Goal: Task Accomplishment & Management: Complete application form

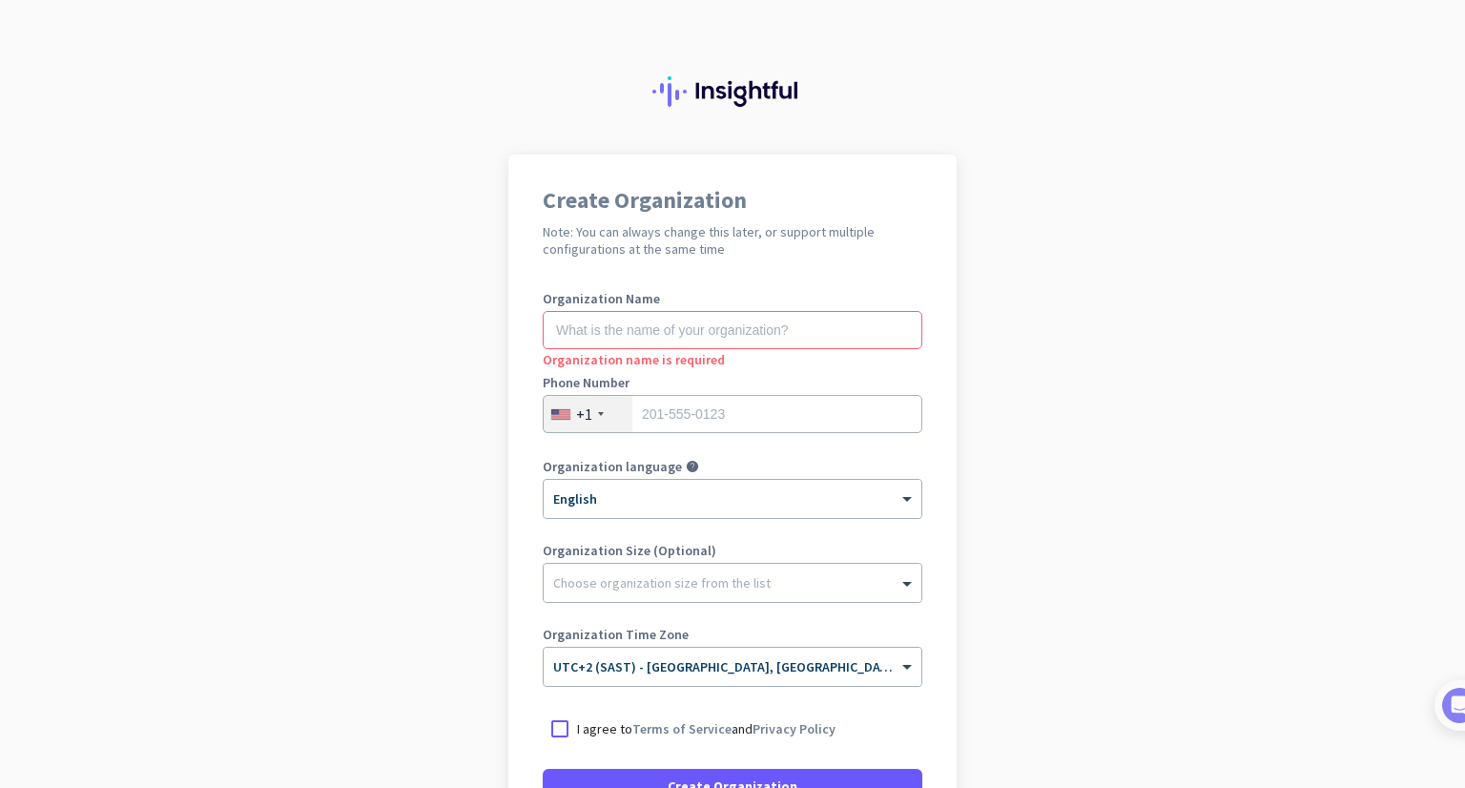
click at [616, 343] on input "text" at bounding box center [733, 330] width 380 height 38
click at [564, 333] on input "text" at bounding box center [733, 330] width 380 height 38
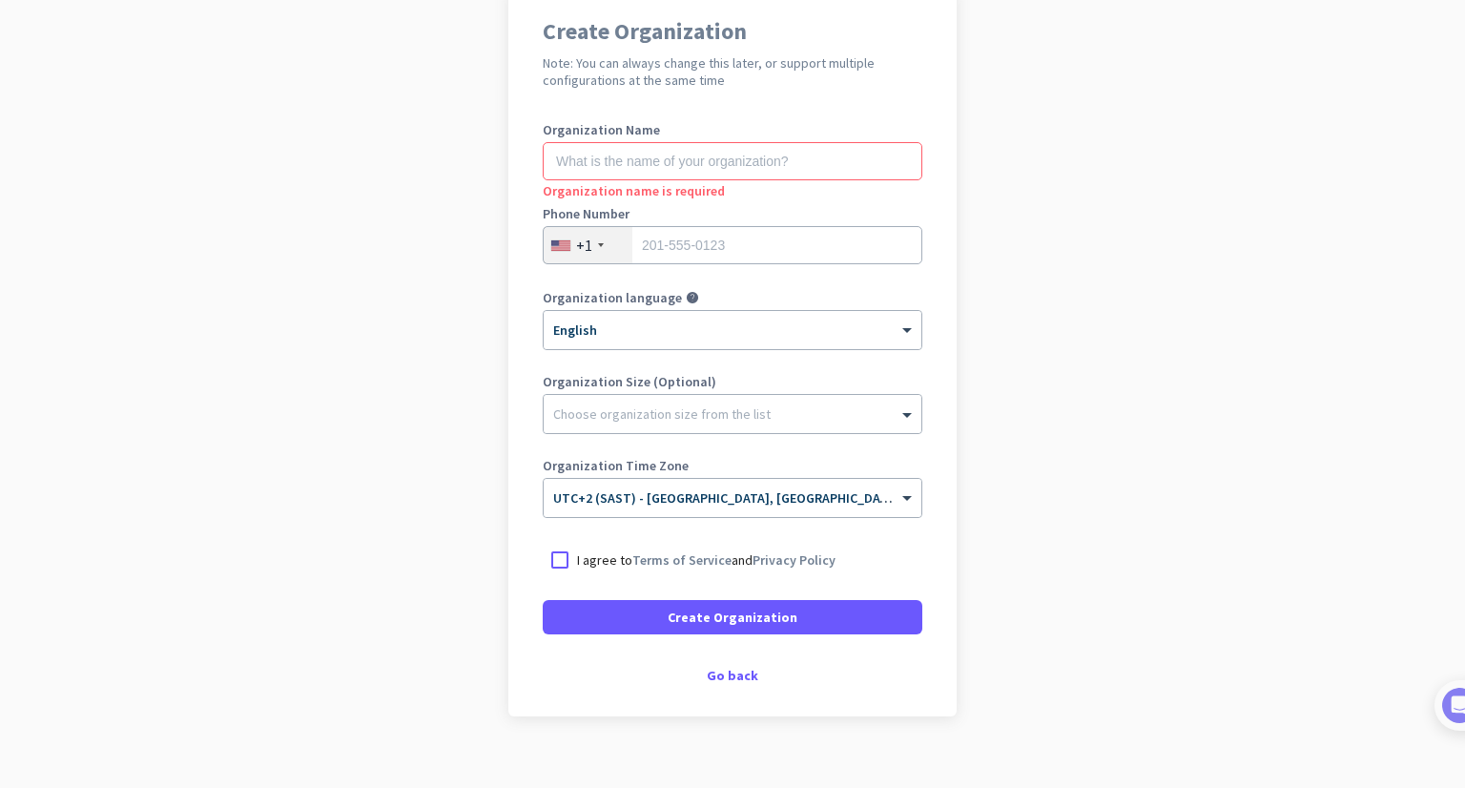
scroll to position [191, 0]
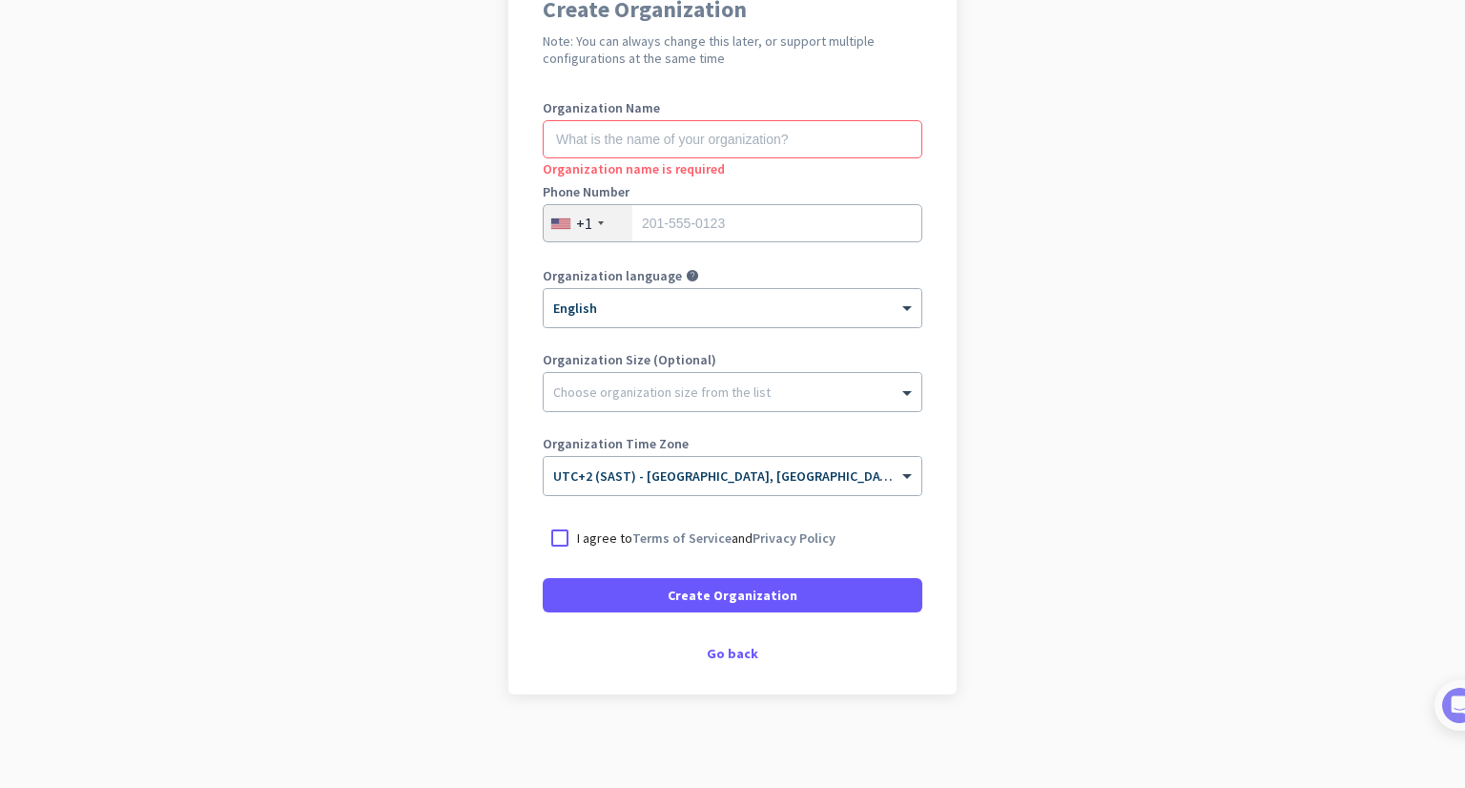
click at [565, 134] on input "text" at bounding box center [733, 139] width 380 height 38
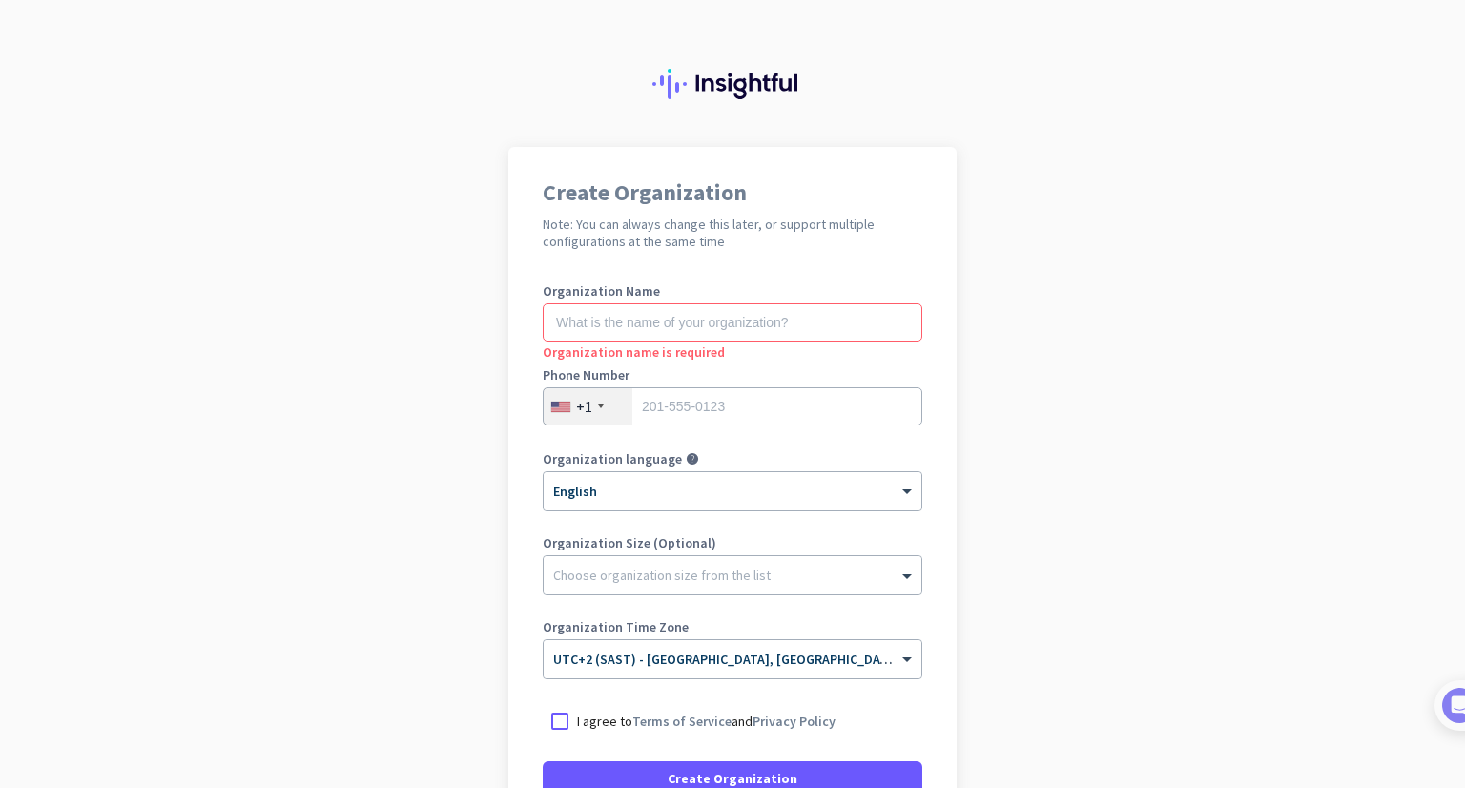
scroll to position [0, 0]
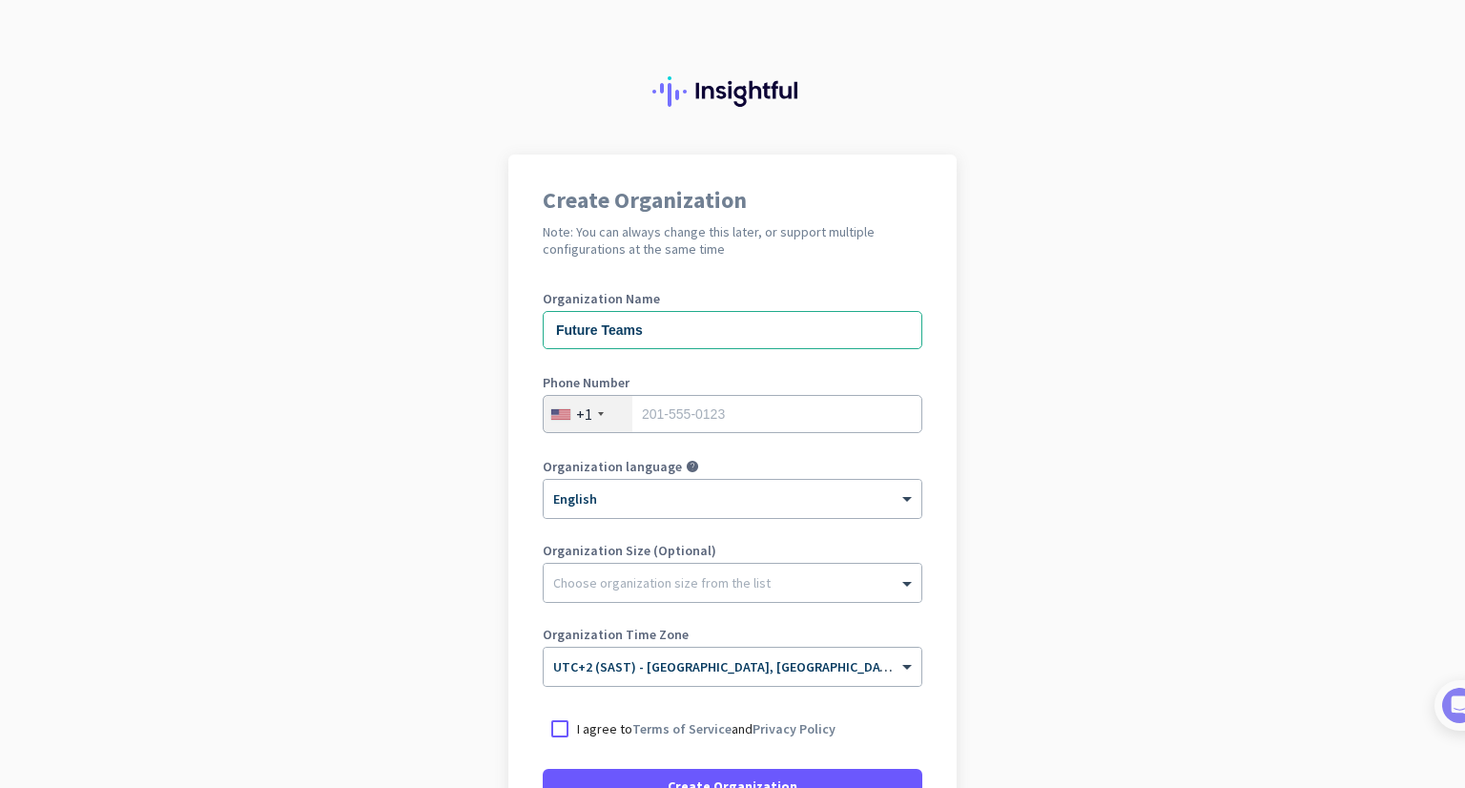
type input "Future Teams"
click at [598, 413] on div at bounding box center [601, 414] width 6 height 4
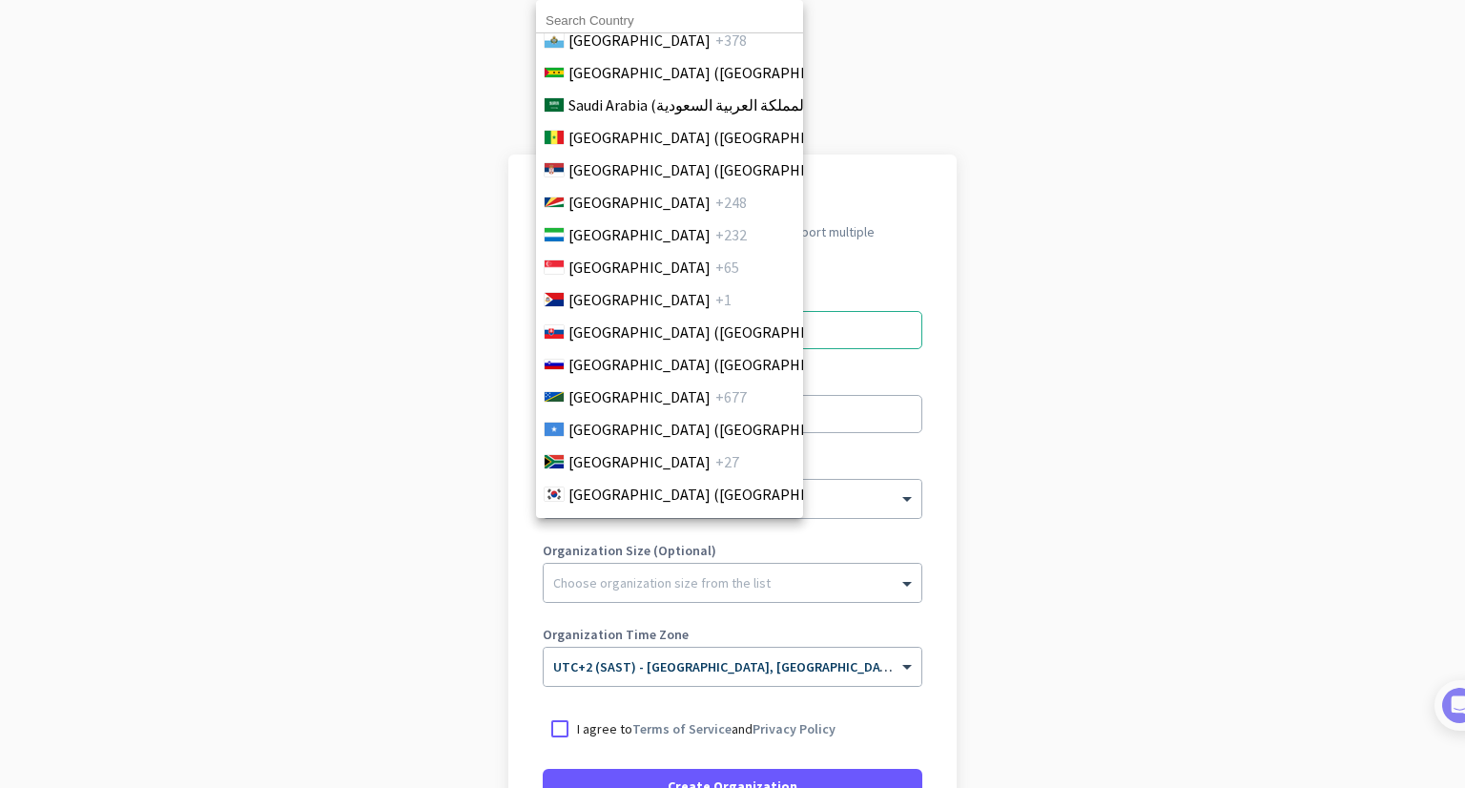
scroll to position [6294, 0]
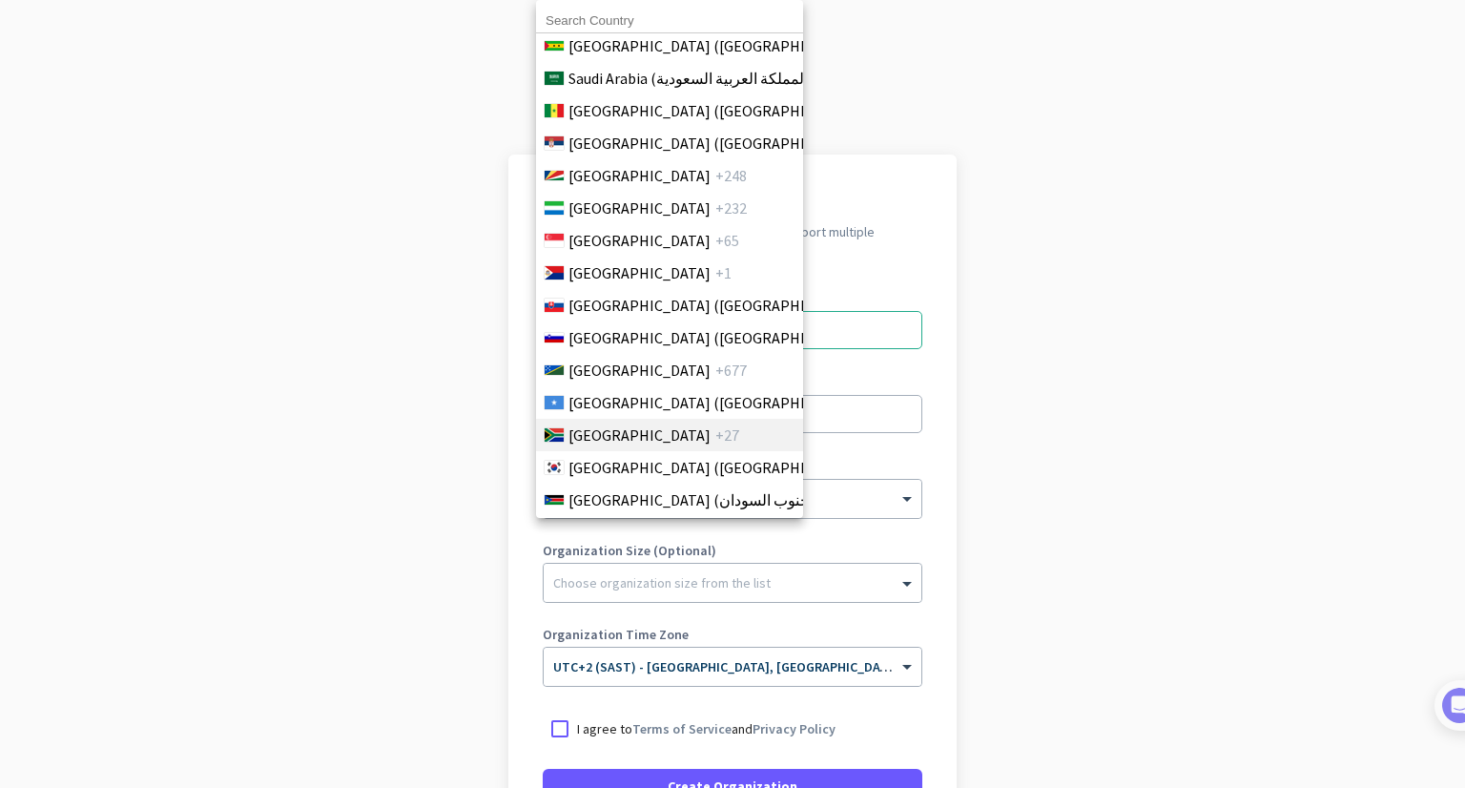
click at [645, 434] on span "South Africa" at bounding box center [639, 434] width 142 height 23
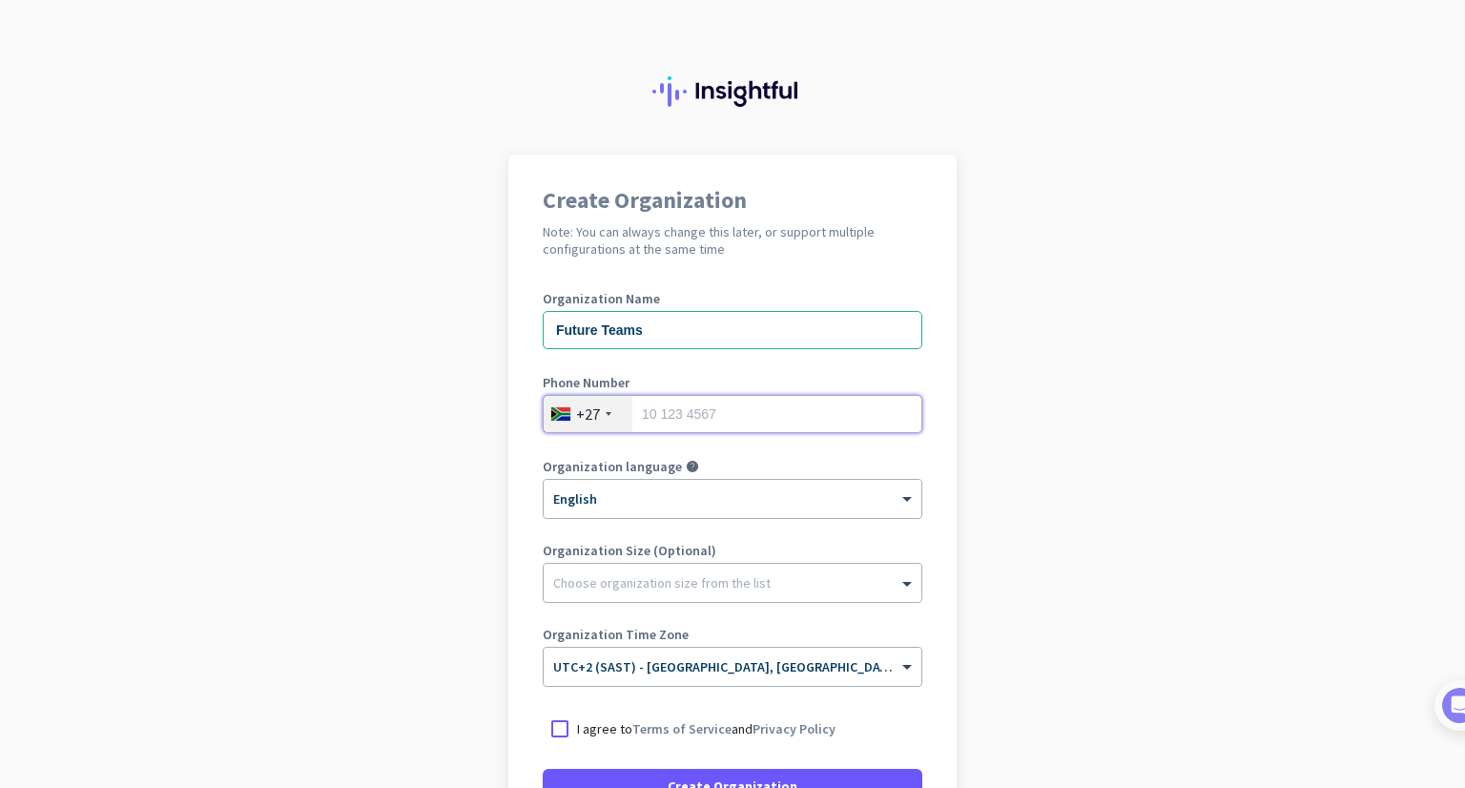
click at [666, 413] on input "tel" at bounding box center [733, 414] width 380 height 38
type input "0636622959"
click at [641, 576] on div at bounding box center [733, 577] width 378 height 19
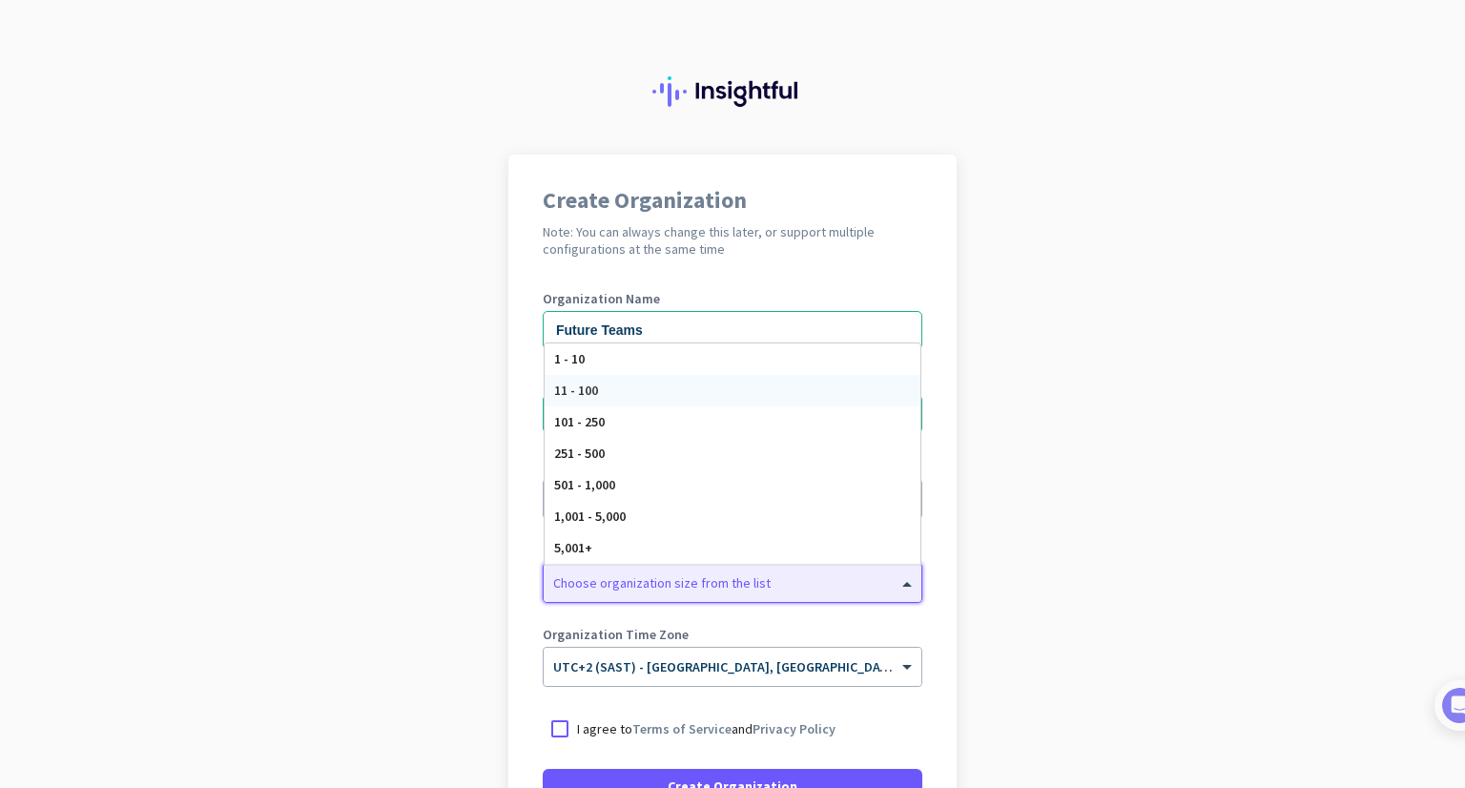
click at [664, 380] on div "11 - 100" at bounding box center [733, 390] width 376 height 31
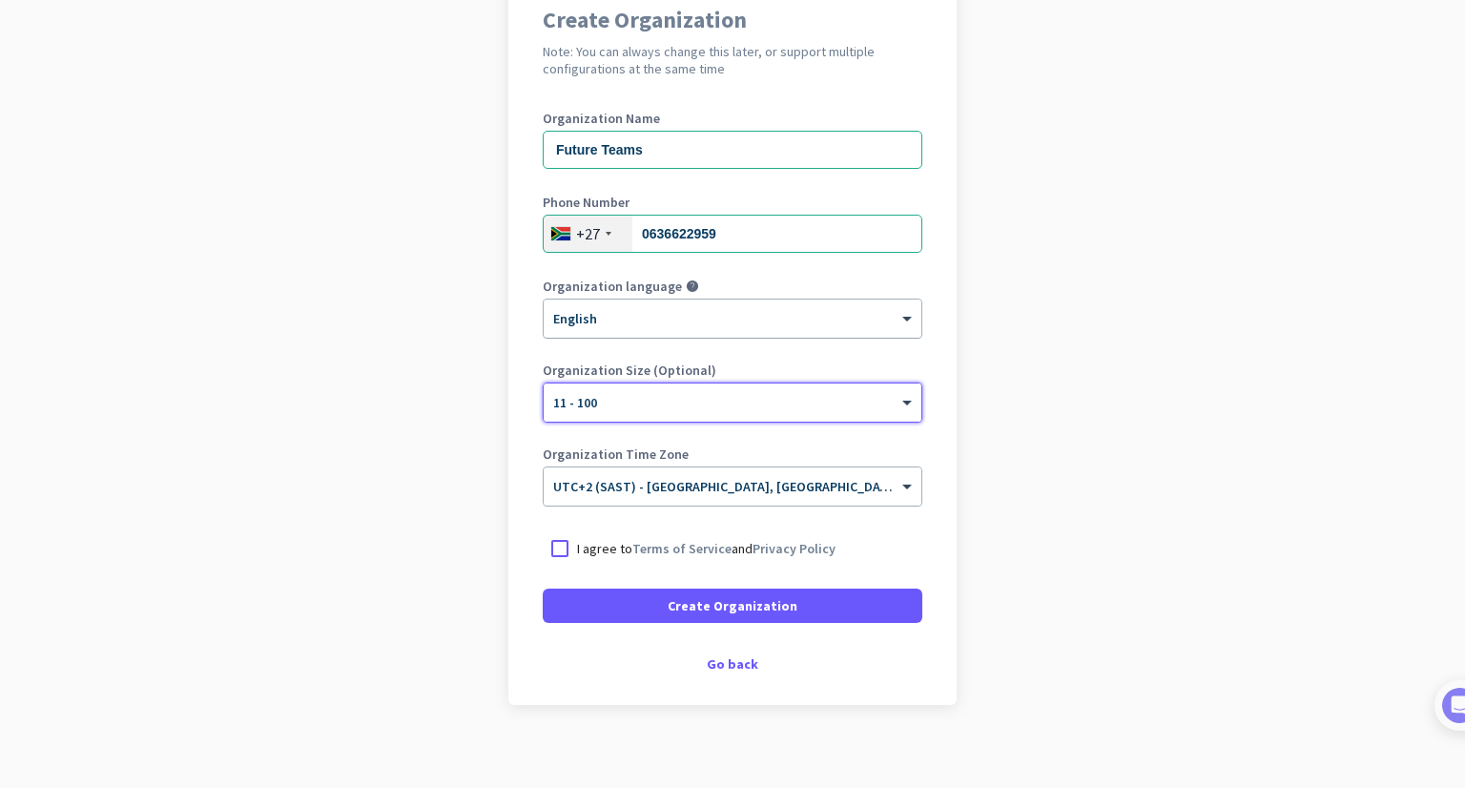
scroll to position [191, 0]
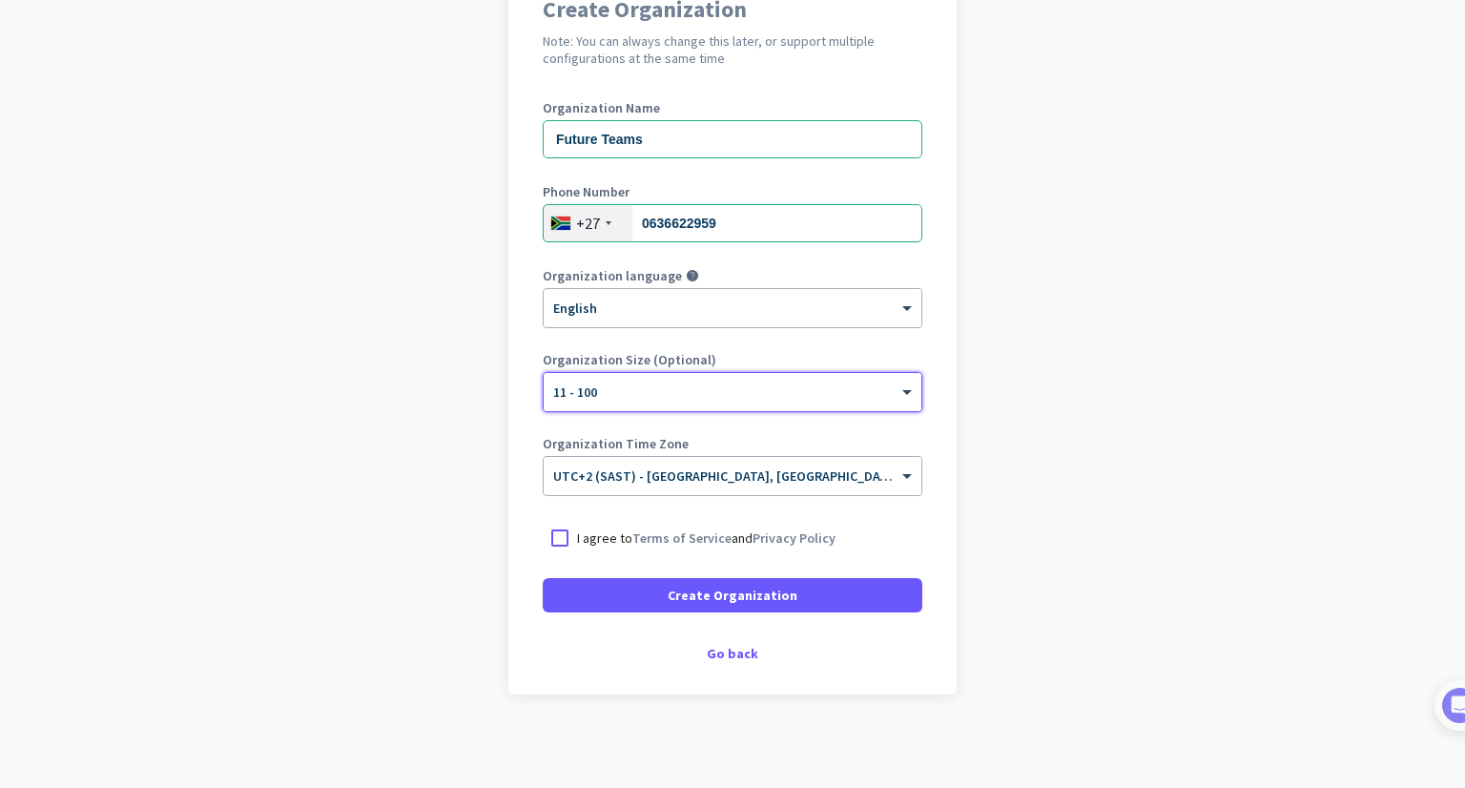
drag, startPoint x: 551, startPoint y: 542, endPoint x: 565, endPoint y: 562, distance: 24.1
click at [551, 542] on div at bounding box center [560, 538] width 34 height 34
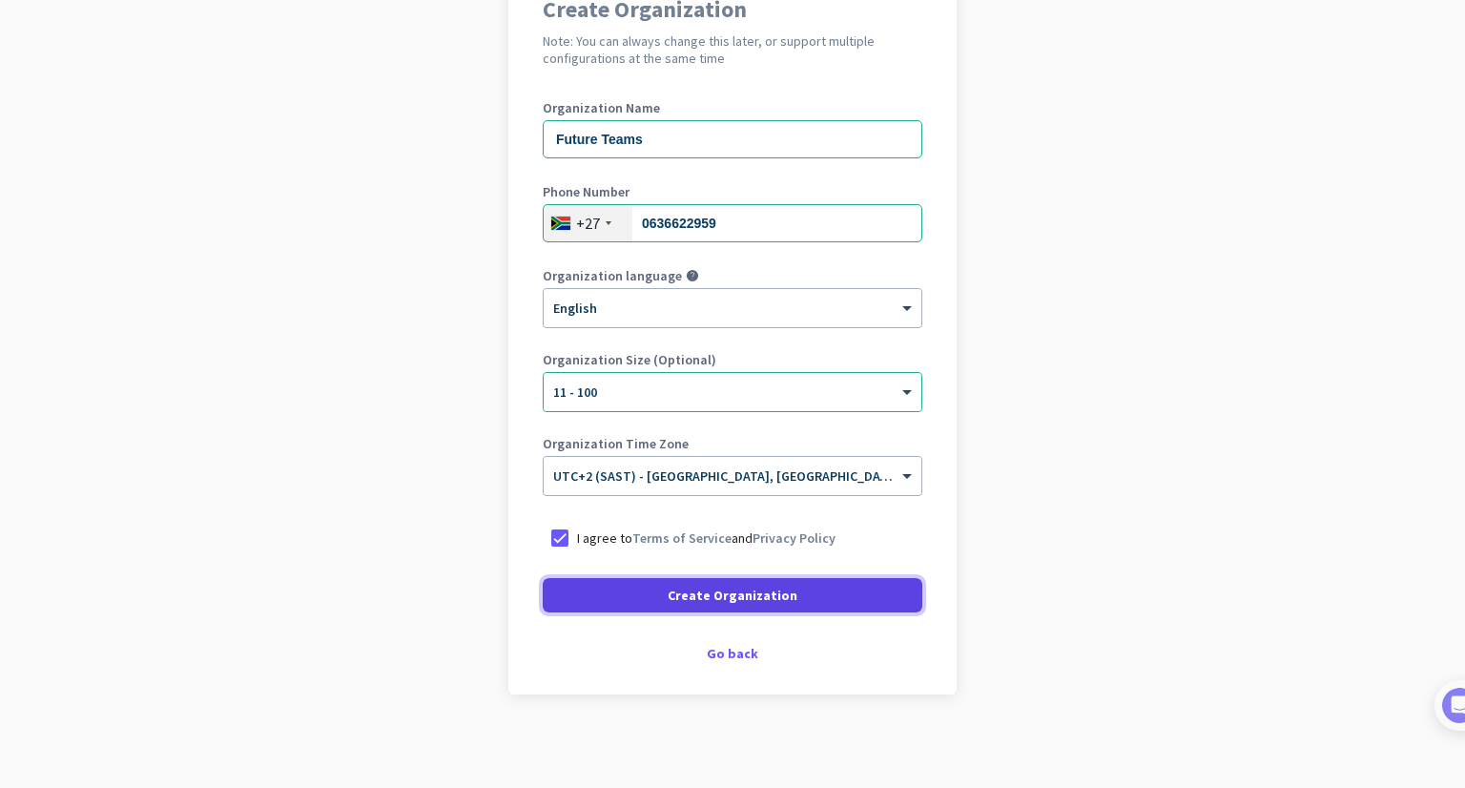
click at [763, 593] on span "Create Organization" at bounding box center [733, 595] width 130 height 19
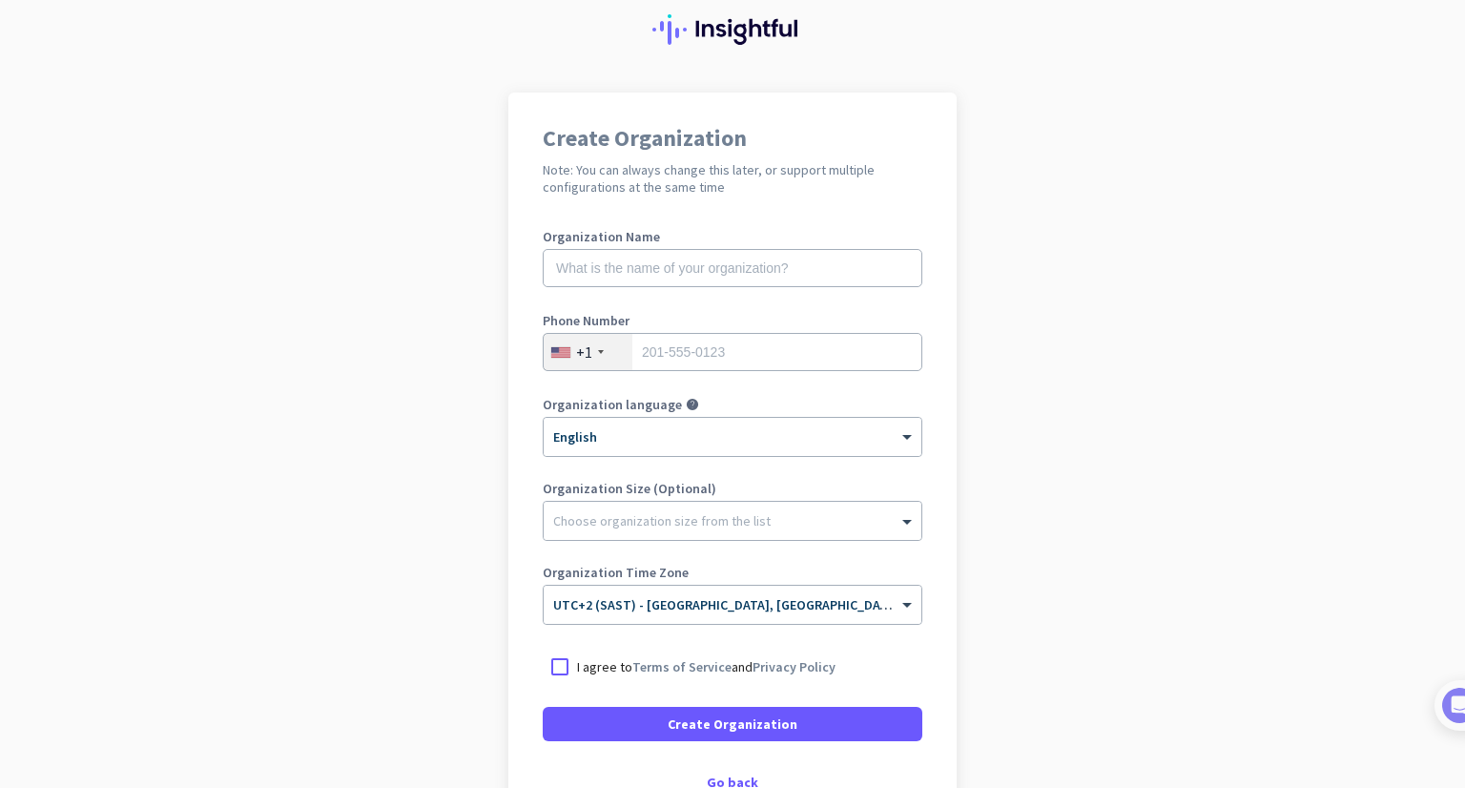
scroll to position [95, 0]
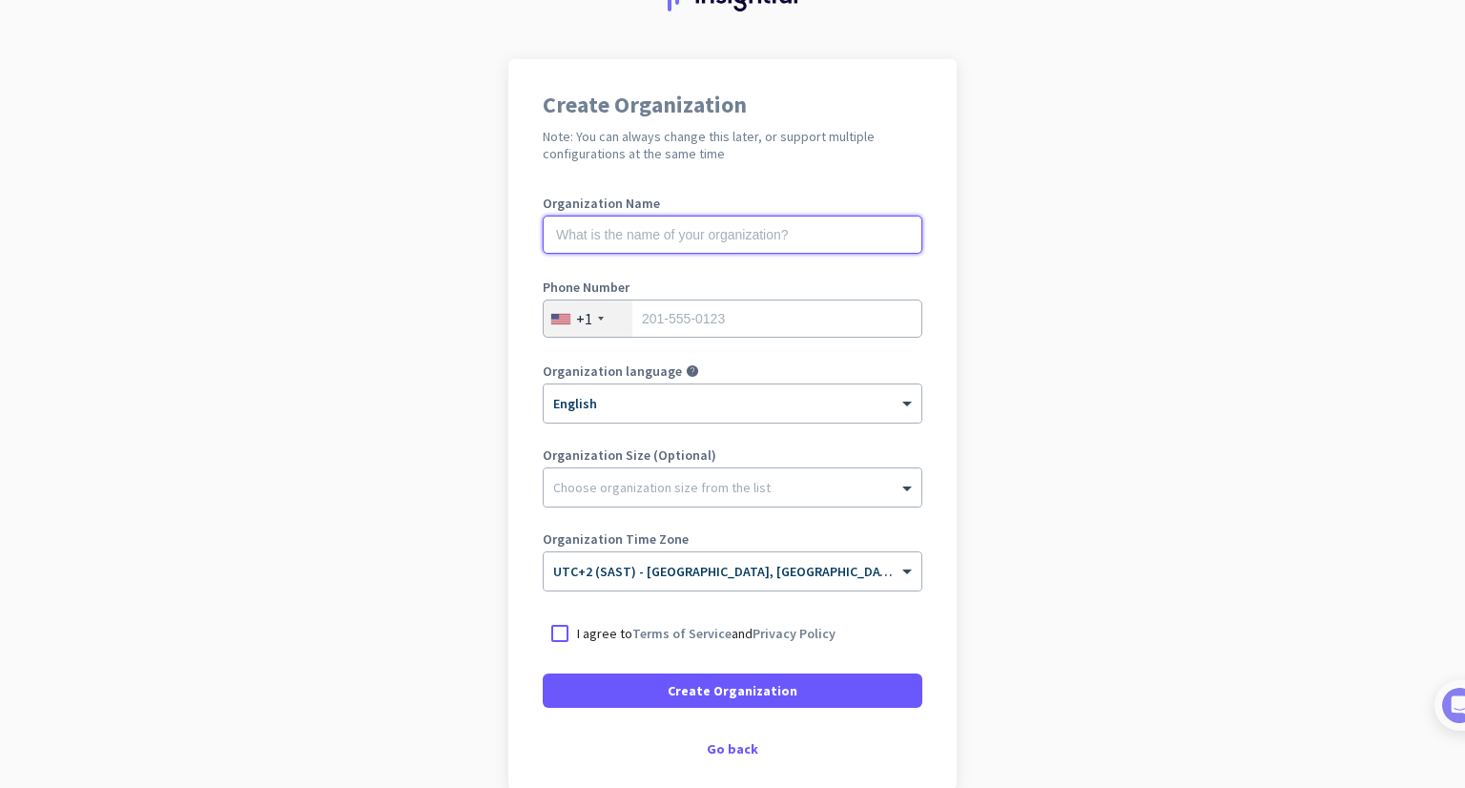
click at [683, 228] on input "text" at bounding box center [733, 235] width 380 height 38
click at [897, 569] on span at bounding box center [909, 572] width 24 height 16
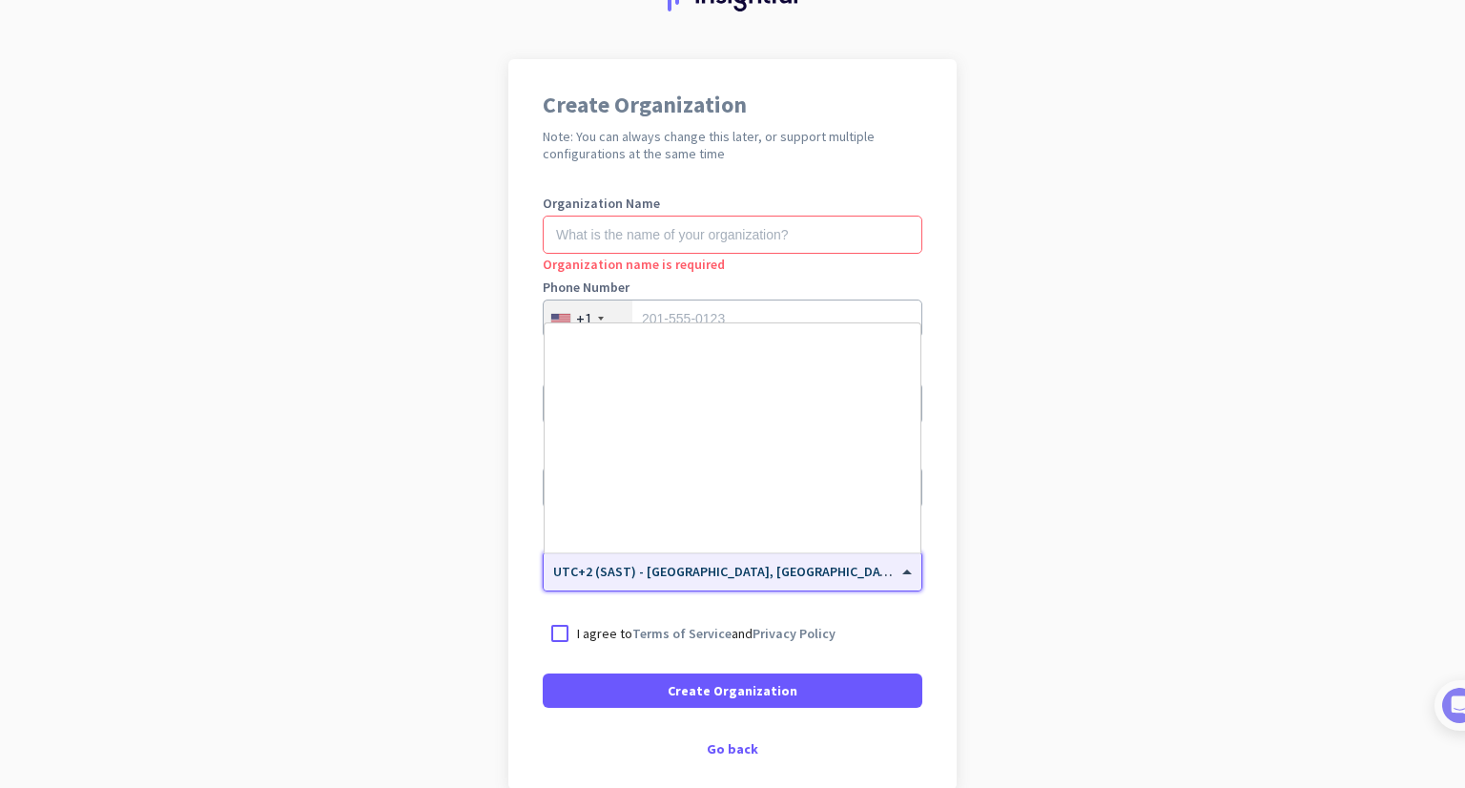
scroll to position [5665, 0]
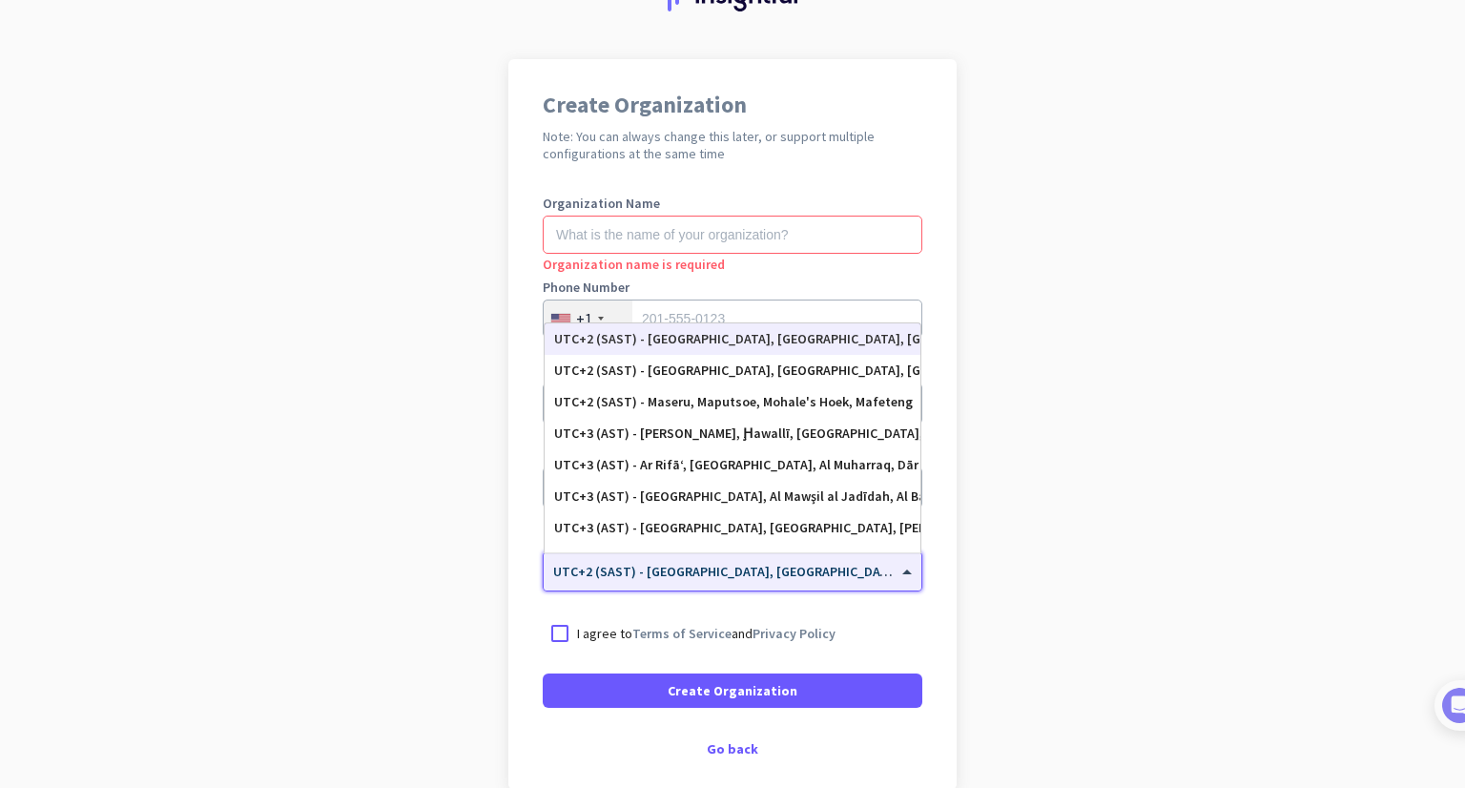
click at [825, 342] on div "UTC+2 (SAST) - [GEOGRAPHIC_DATA], [GEOGRAPHIC_DATA], [GEOGRAPHIC_DATA], [GEOGRA…" at bounding box center [732, 339] width 357 height 16
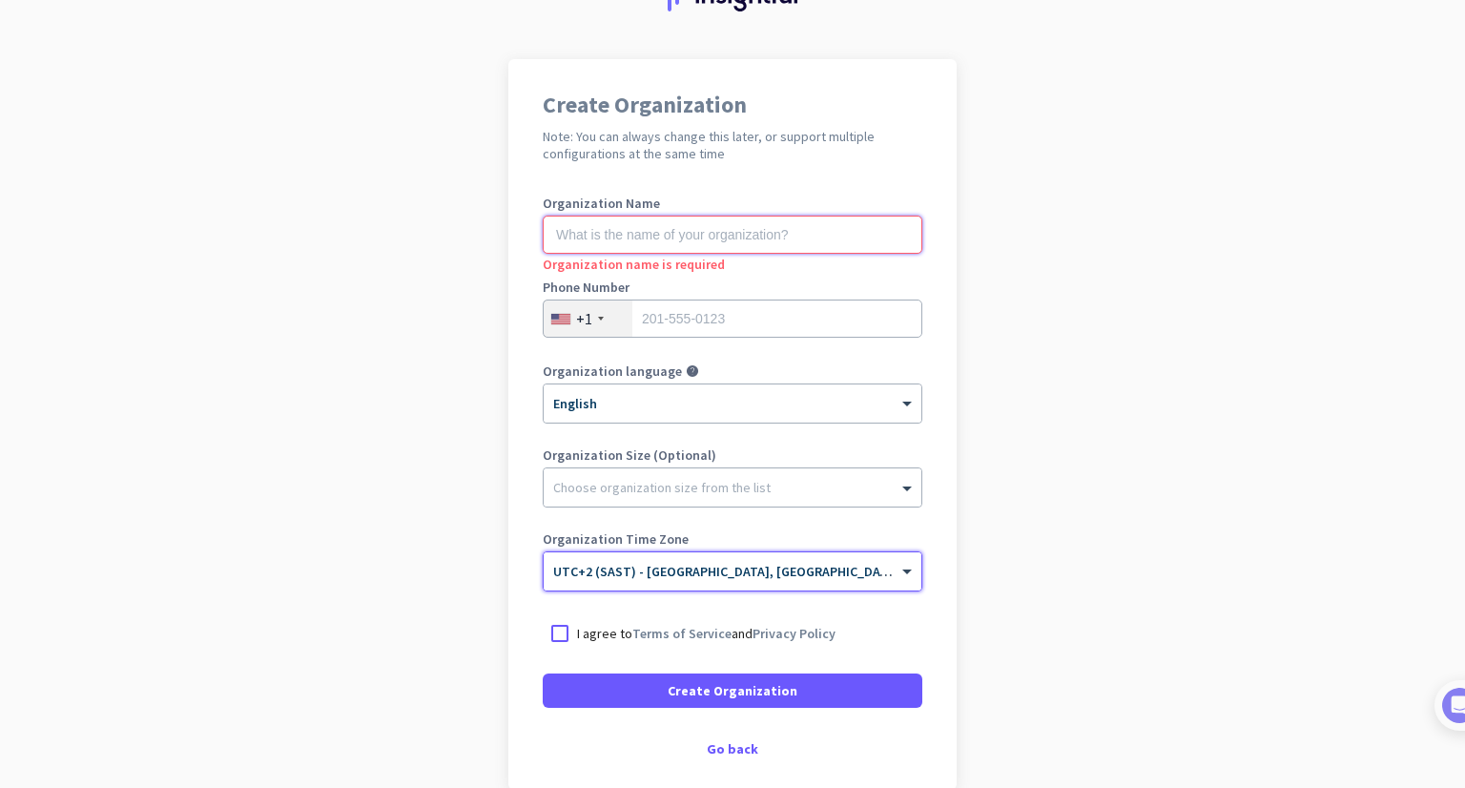
click at [616, 230] on input "text" at bounding box center [733, 235] width 380 height 38
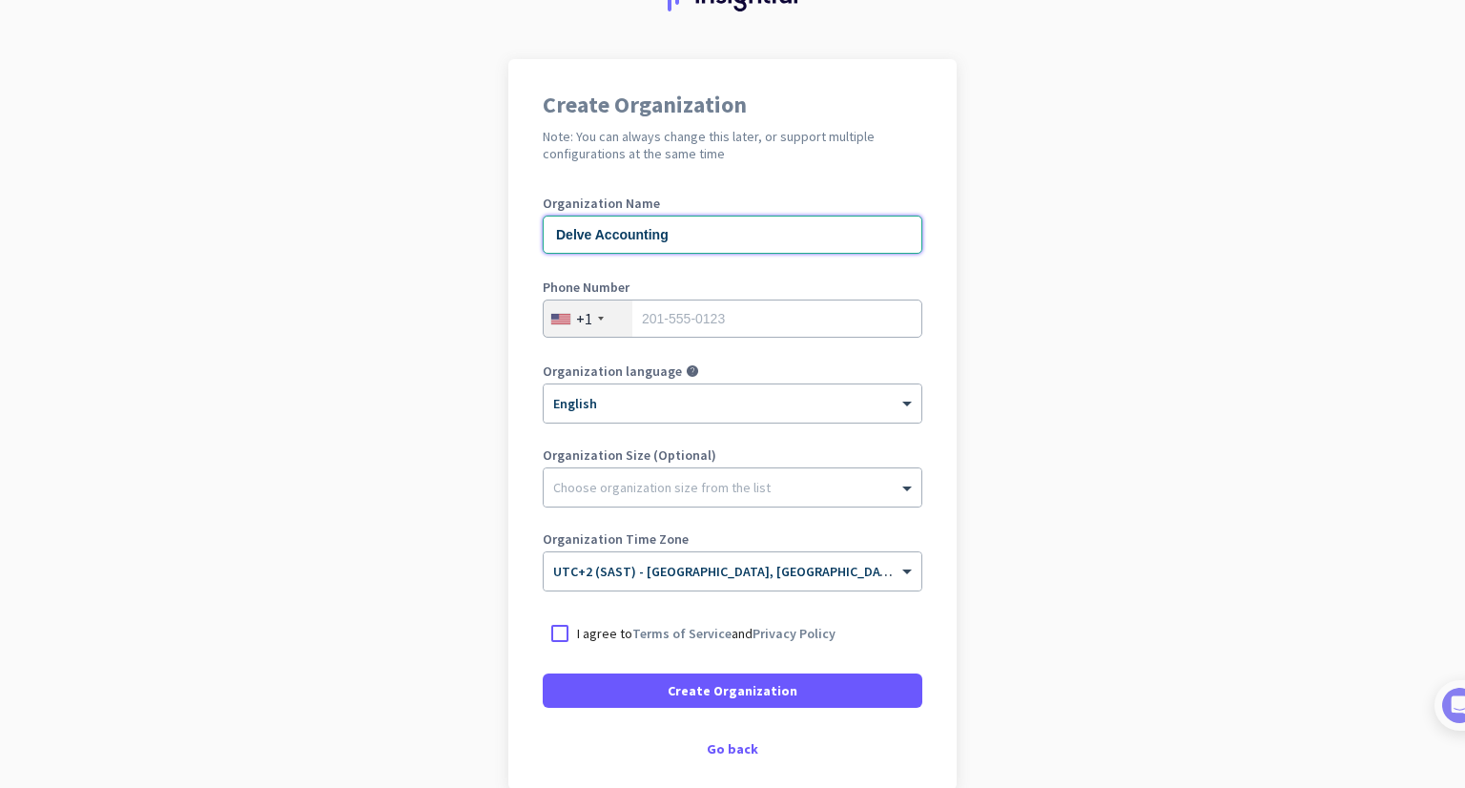
type input "Delve Accounting"
click at [587, 317] on div "+1" at bounding box center [588, 318] width 89 height 36
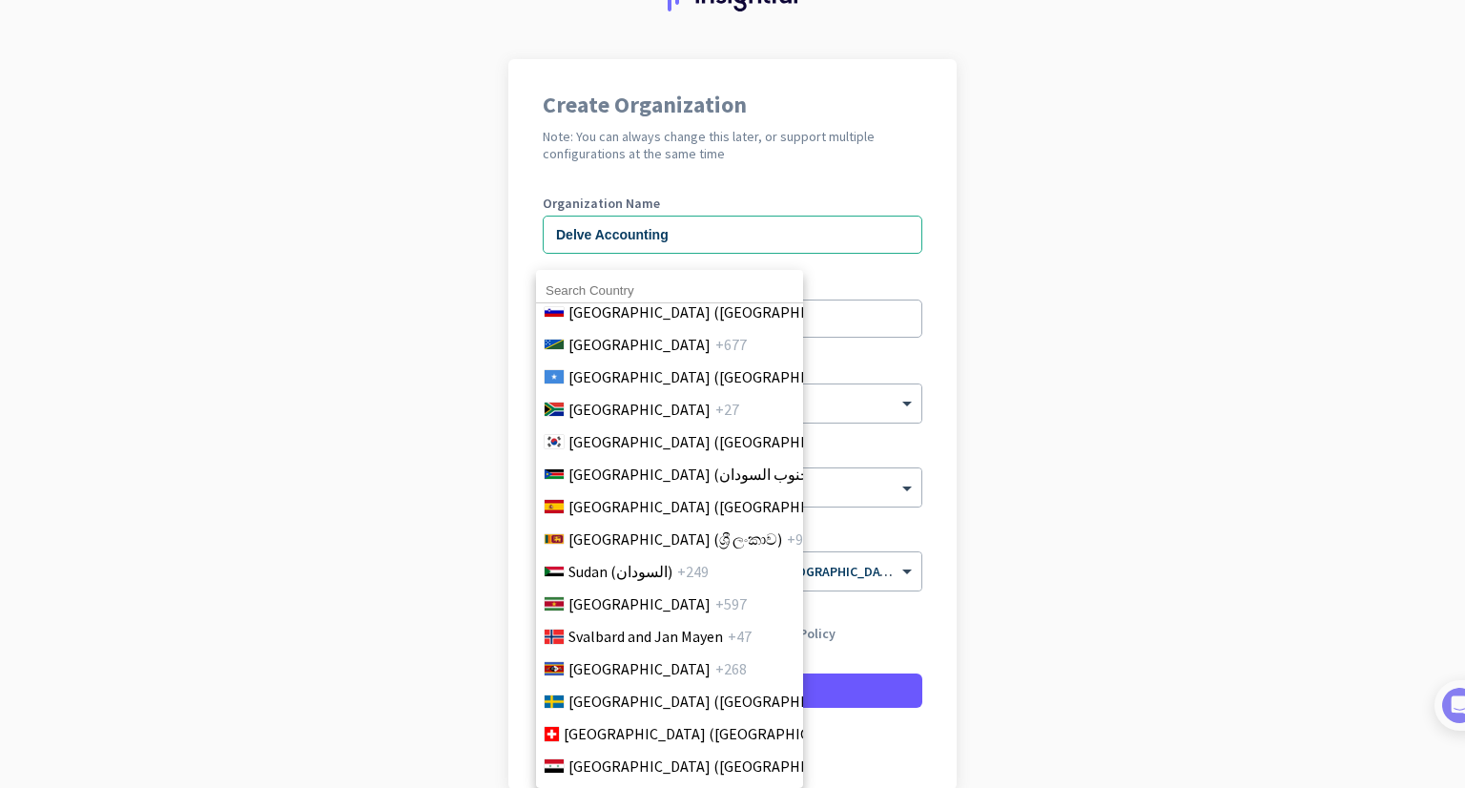
scroll to position [6581, 0]
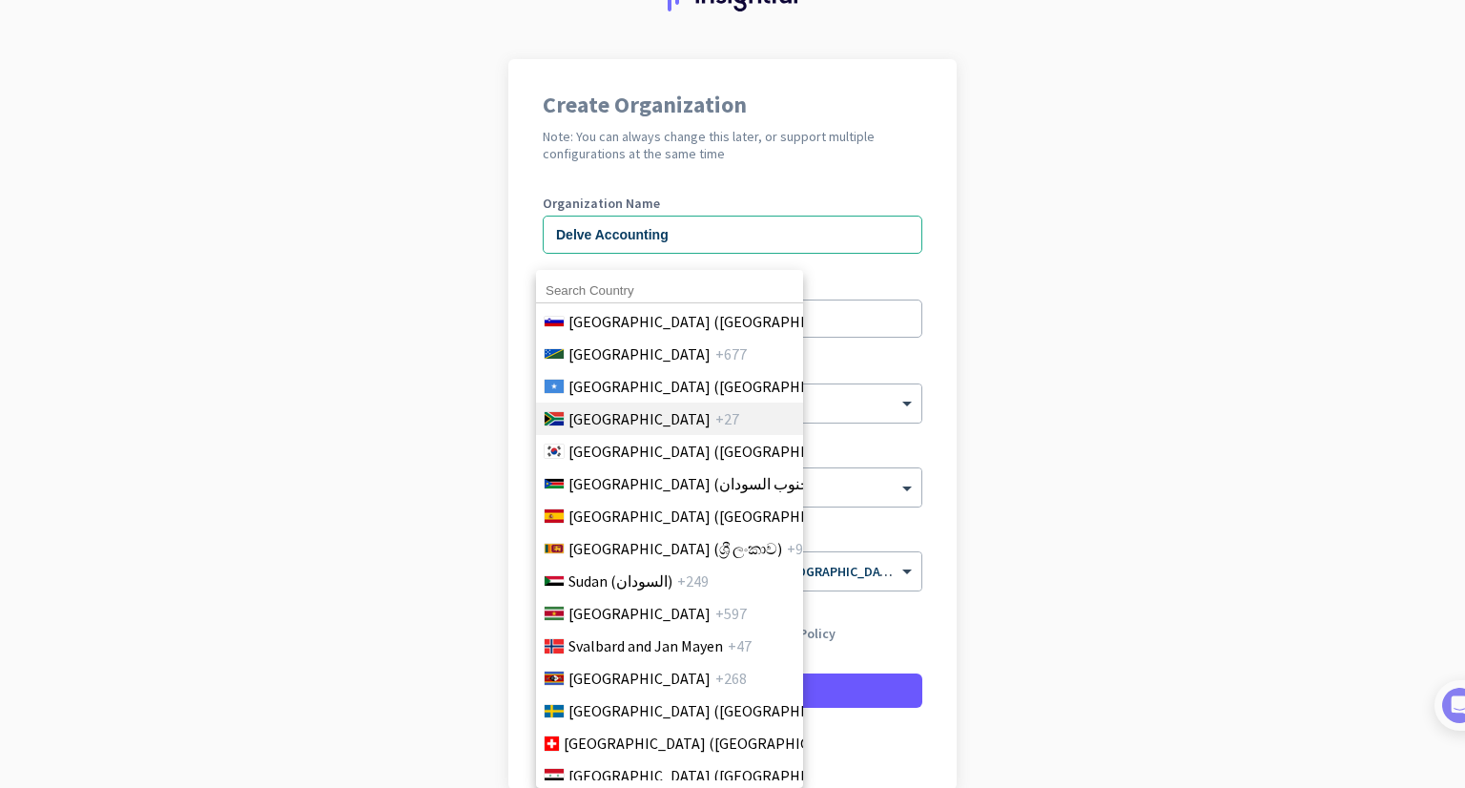
click at [629, 424] on span "South Africa" at bounding box center [639, 418] width 142 height 23
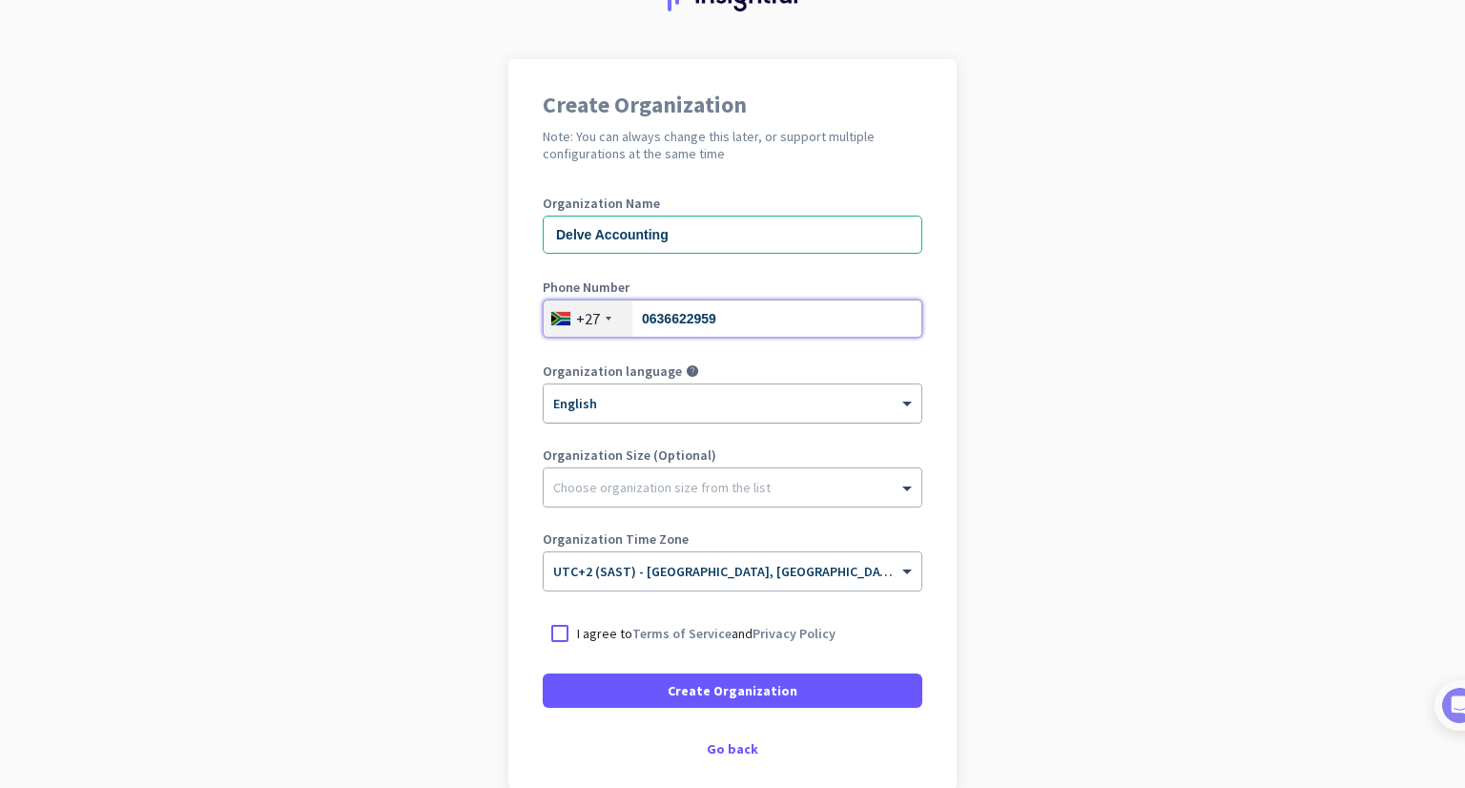
type input "0636622959"
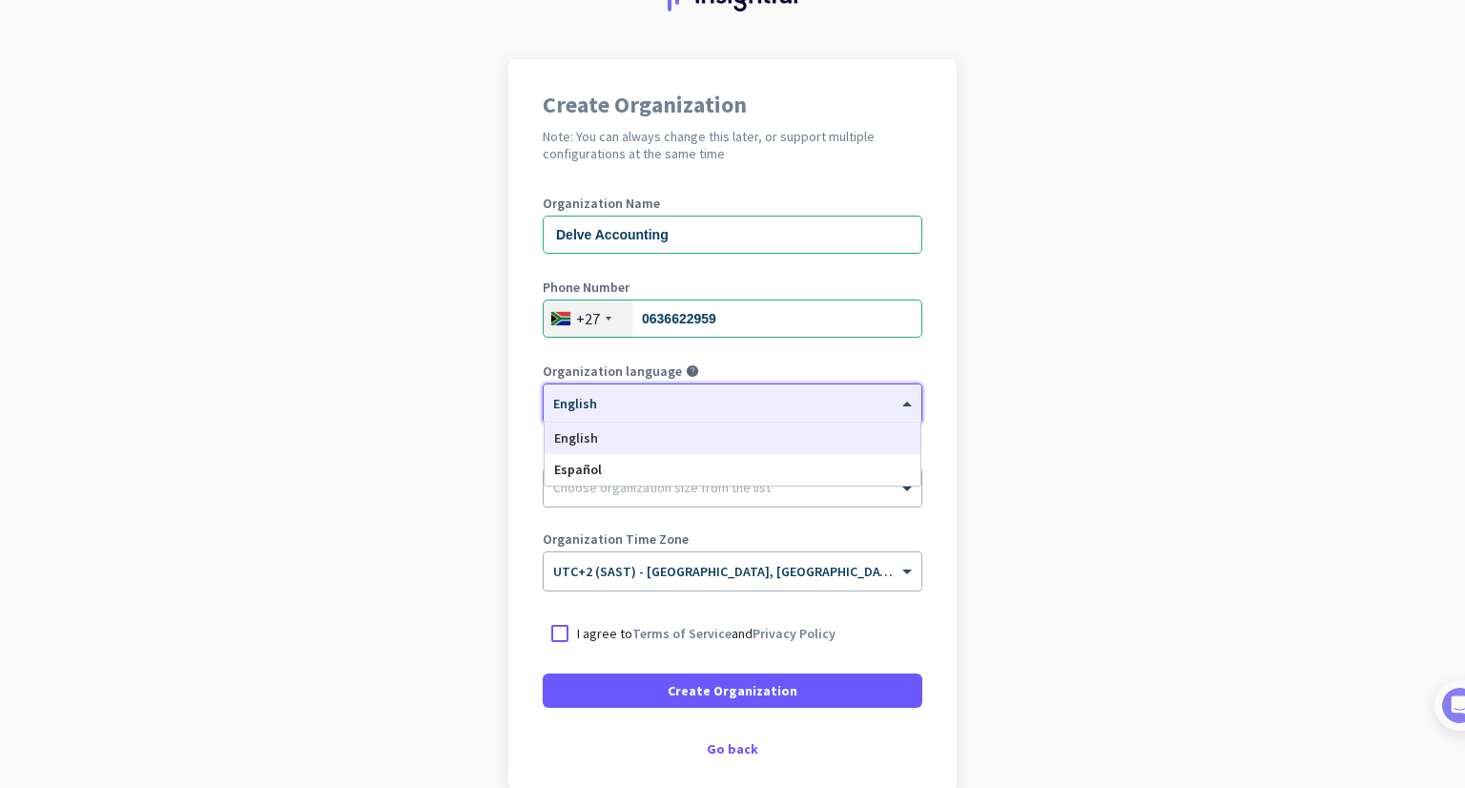
click at [858, 410] on div "× English" at bounding box center [721, 404] width 354 height 16
click at [692, 438] on div "English" at bounding box center [733, 437] width 376 height 31
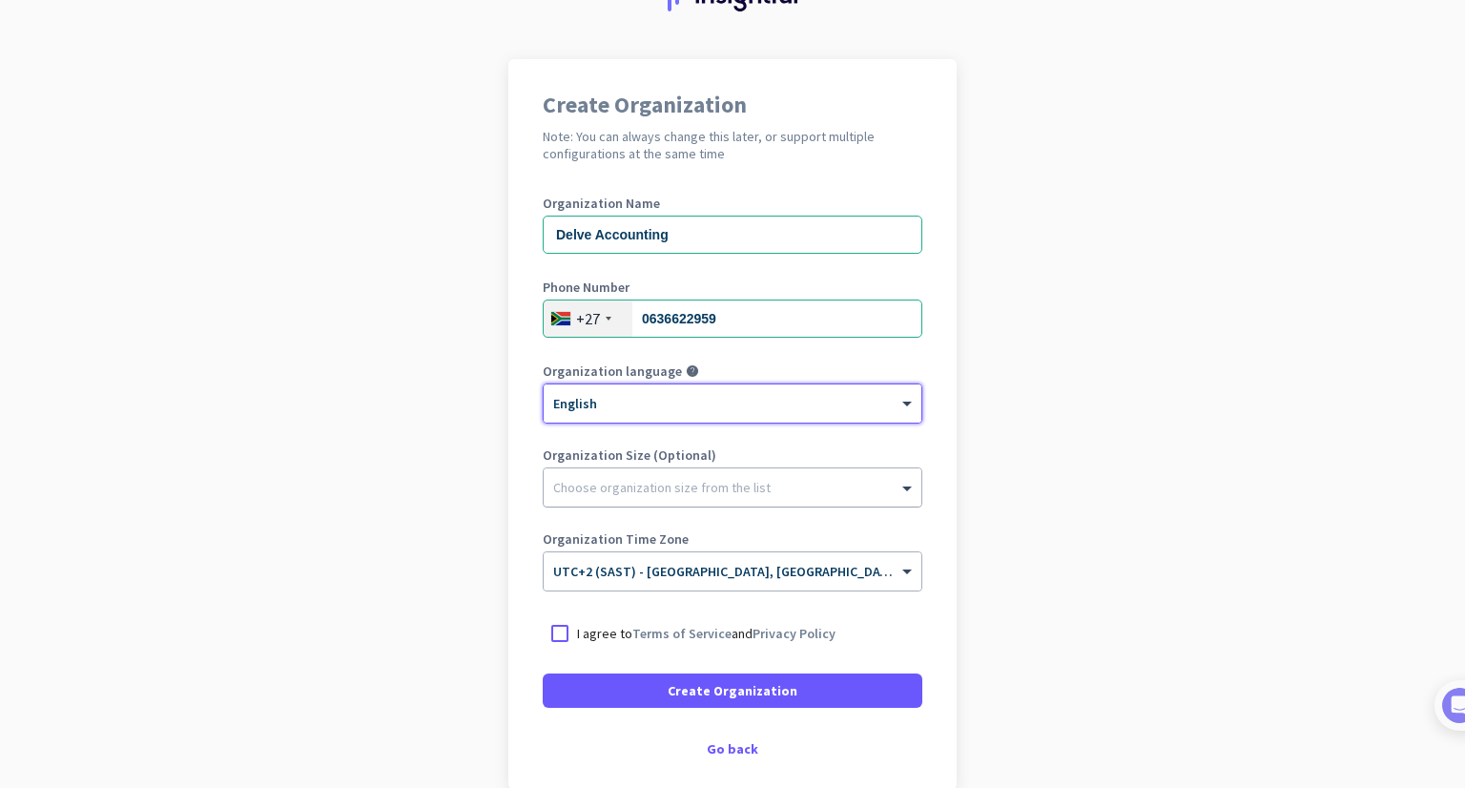
click at [690, 486] on div at bounding box center [733, 482] width 378 height 19
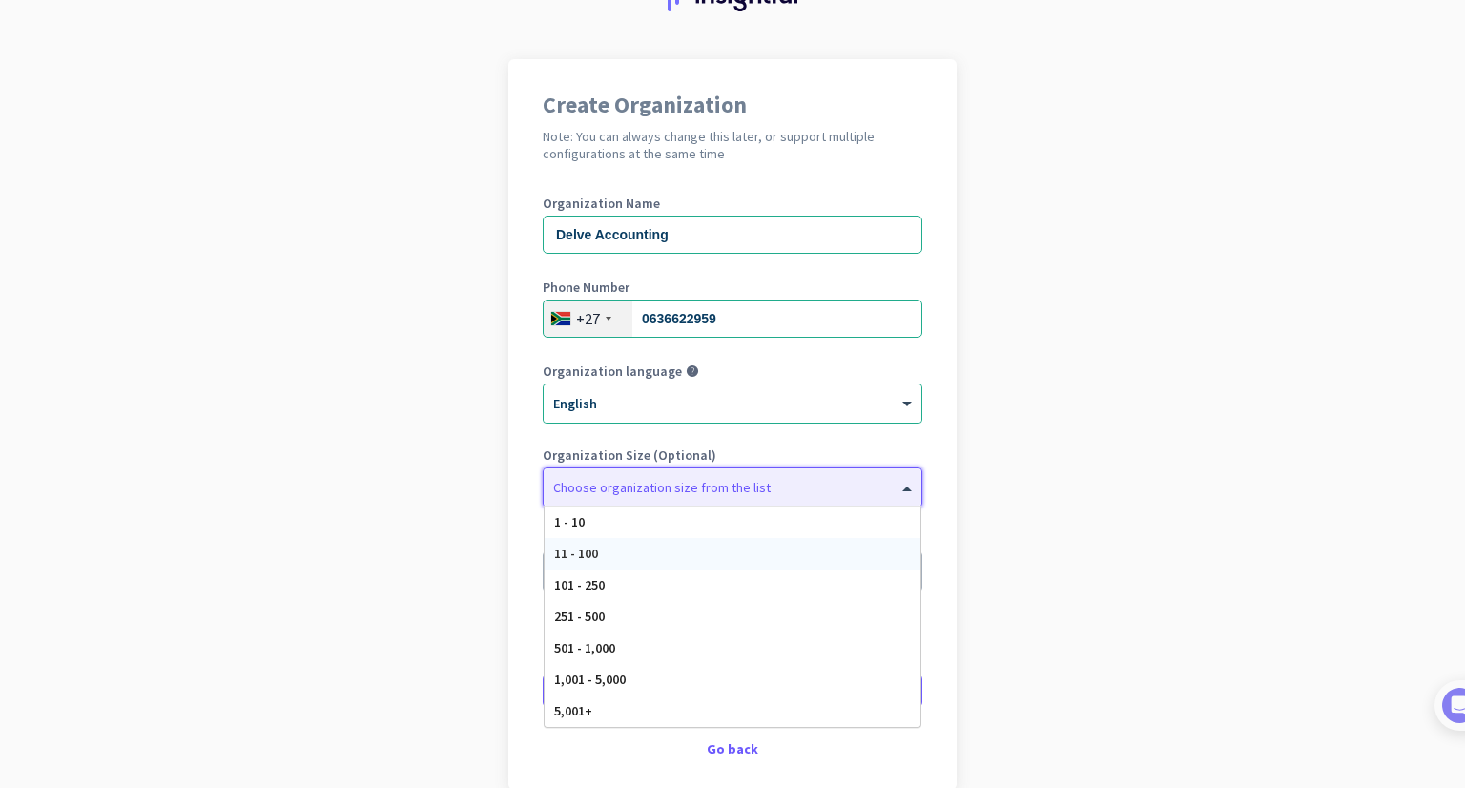
click at [666, 556] on div "11 - 100" at bounding box center [733, 553] width 376 height 31
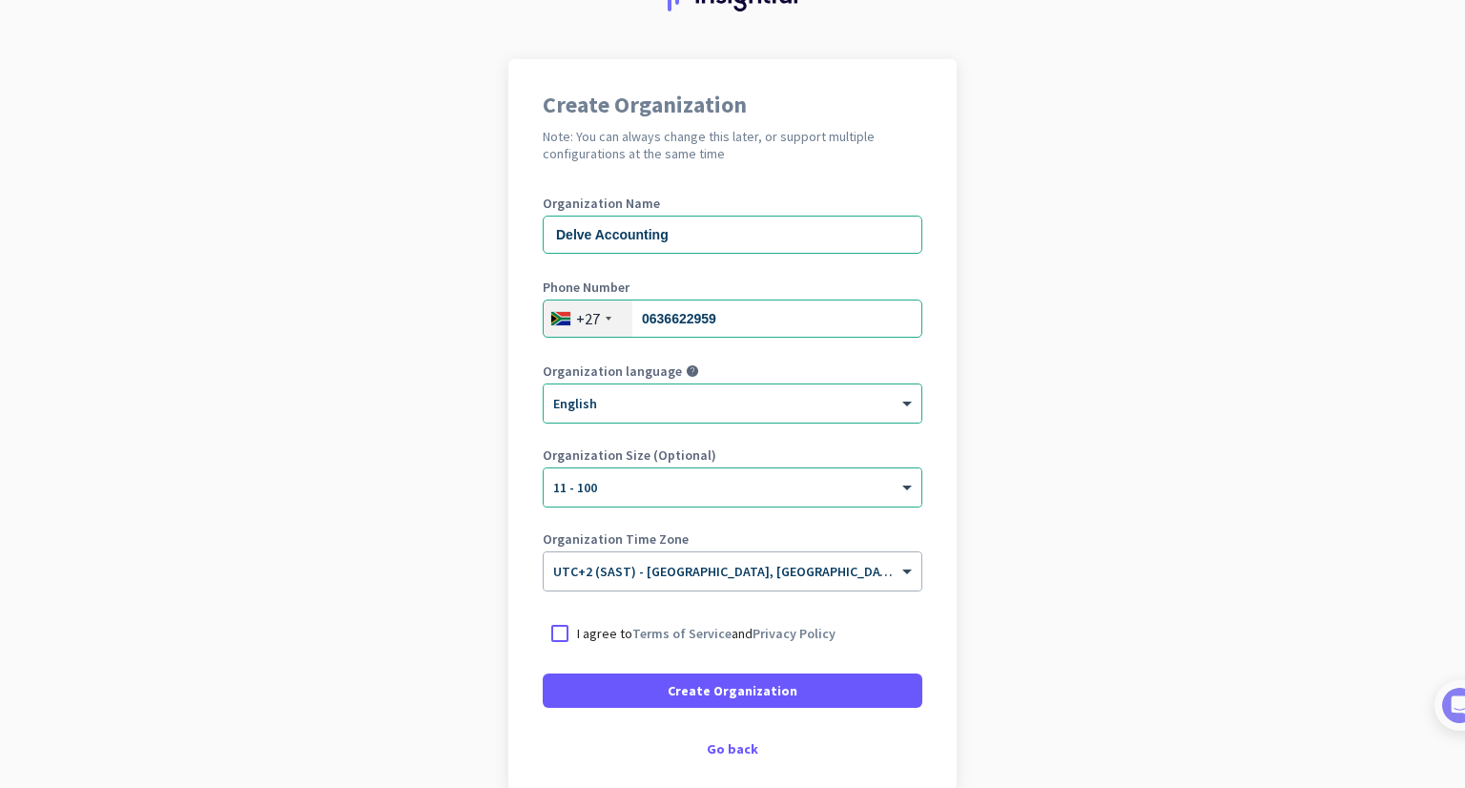
drag, startPoint x: 553, startPoint y: 634, endPoint x: 586, endPoint y: 653, distance: 37.6
click at [553, 634] on div at bounding box center [560, 633] width 34 height 34
click at [703, 694] on span "Create Organization" at bounding box center [733, 690] width 130 height 19
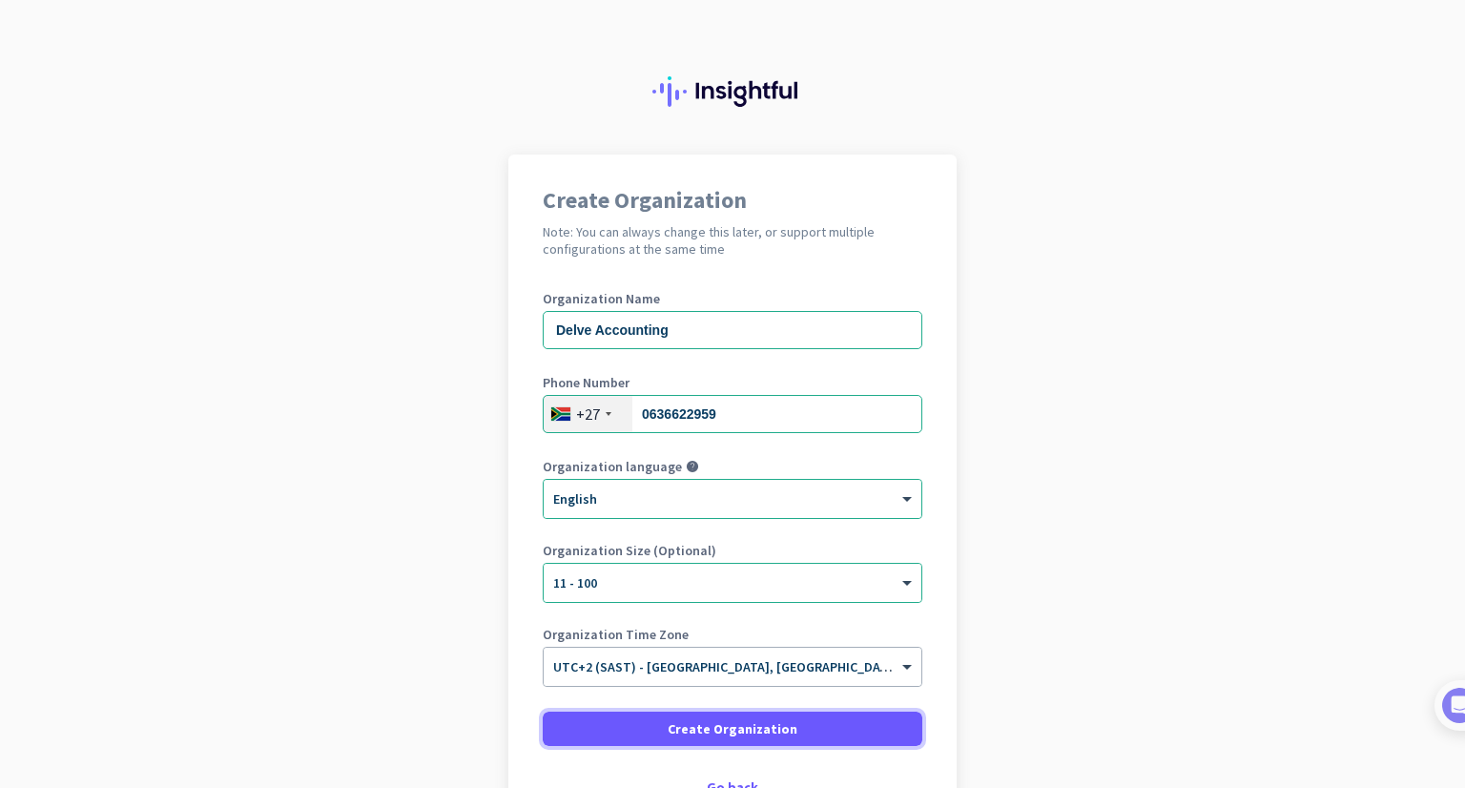
scroll to position [135, 0]
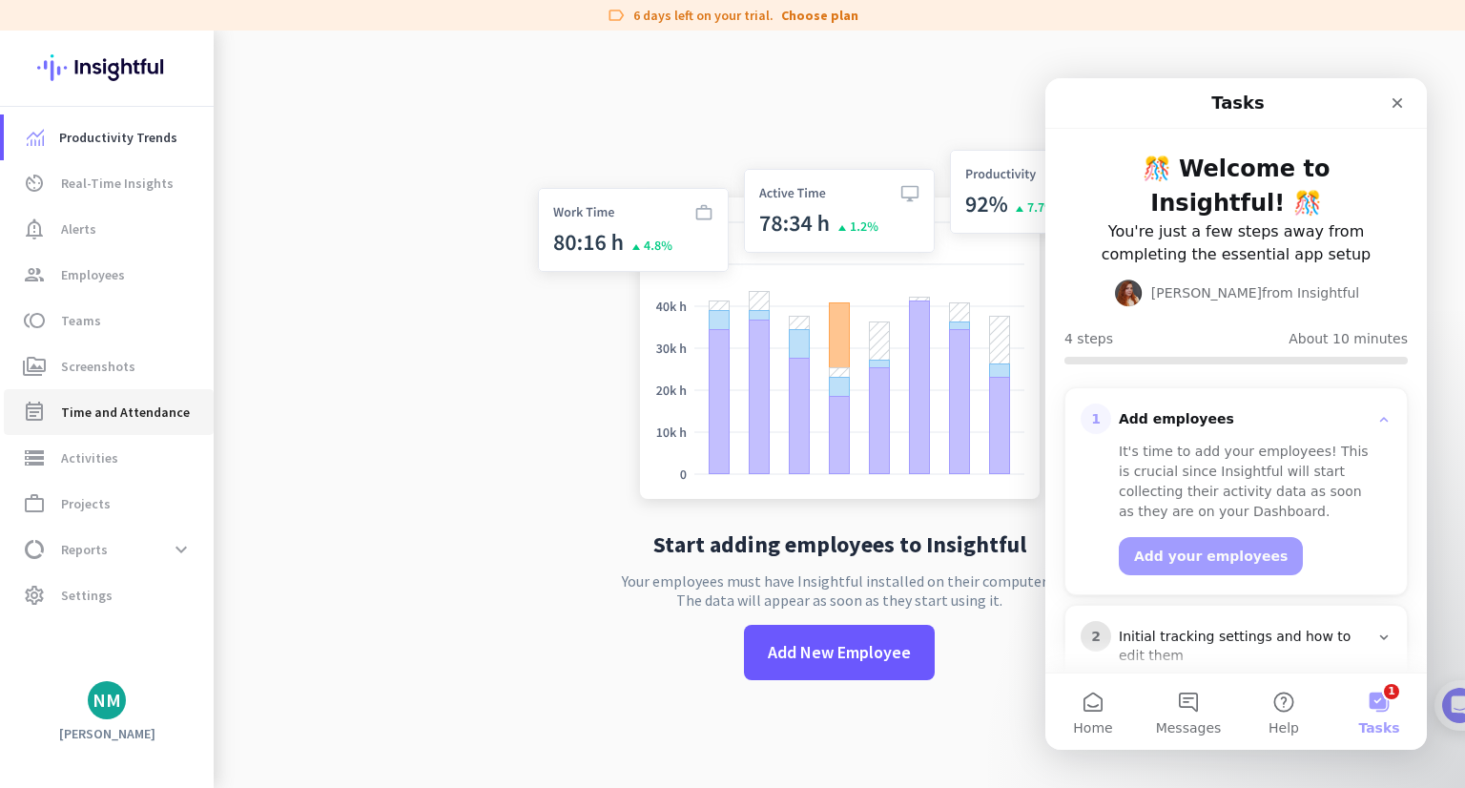
click at [168, 421] on span "Time and Attendance" at bounding box center [125, 412] width 129 height 23
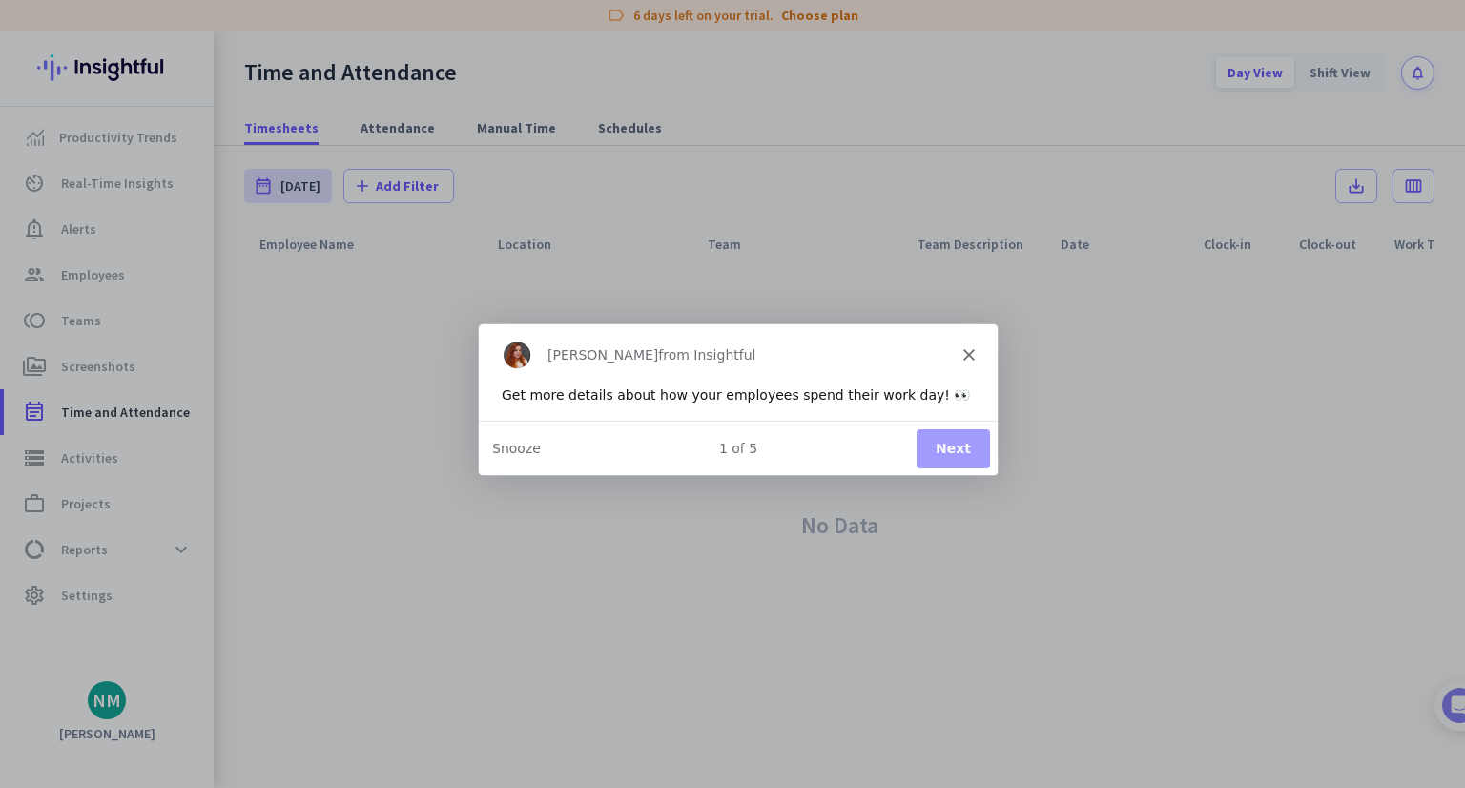
click at [950, 443] on button "Next" at bounding box center [952, 446] width 73 height 39
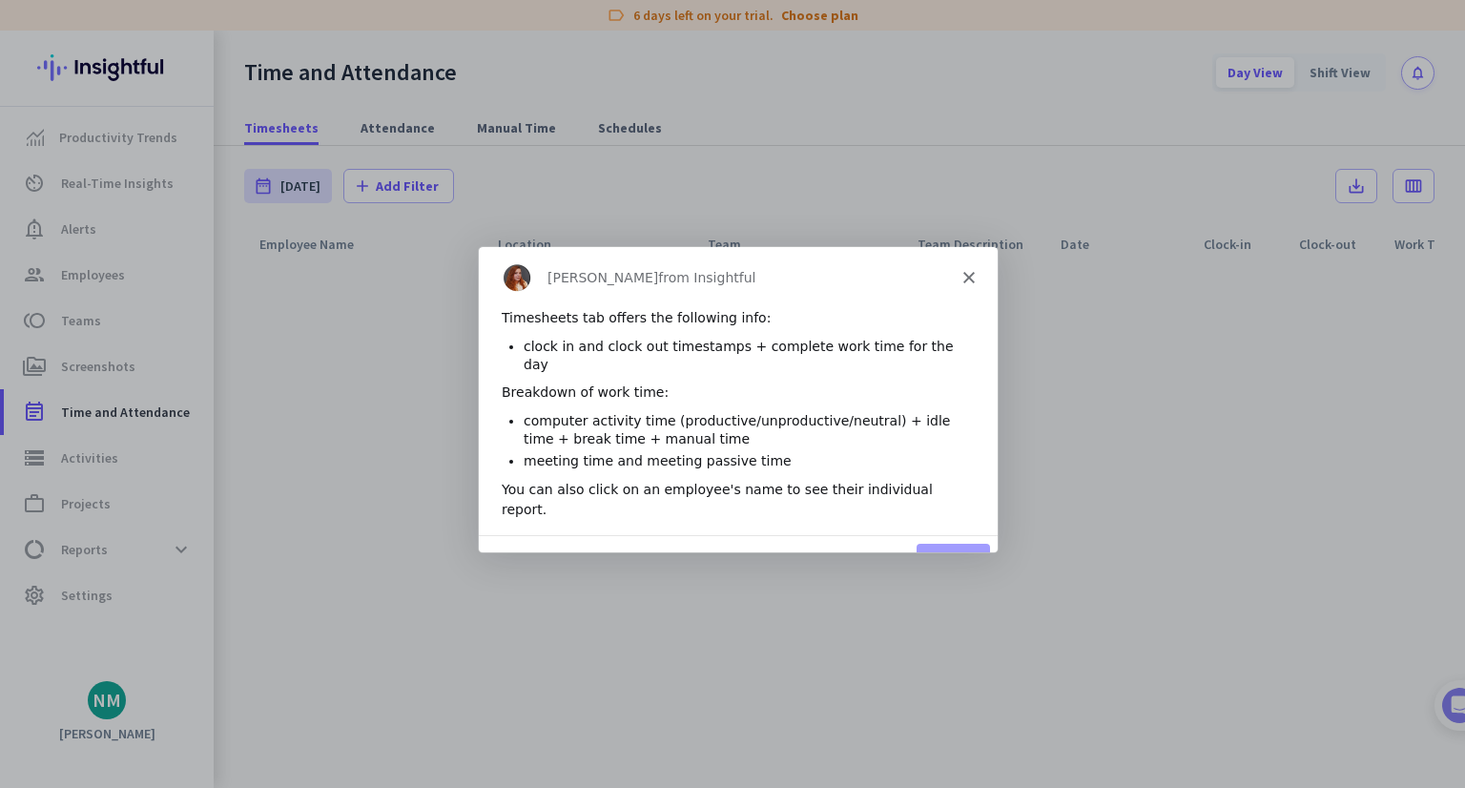
click at [943, 542] on button "Next" at bounding box center [952, 561] width 73 height 39
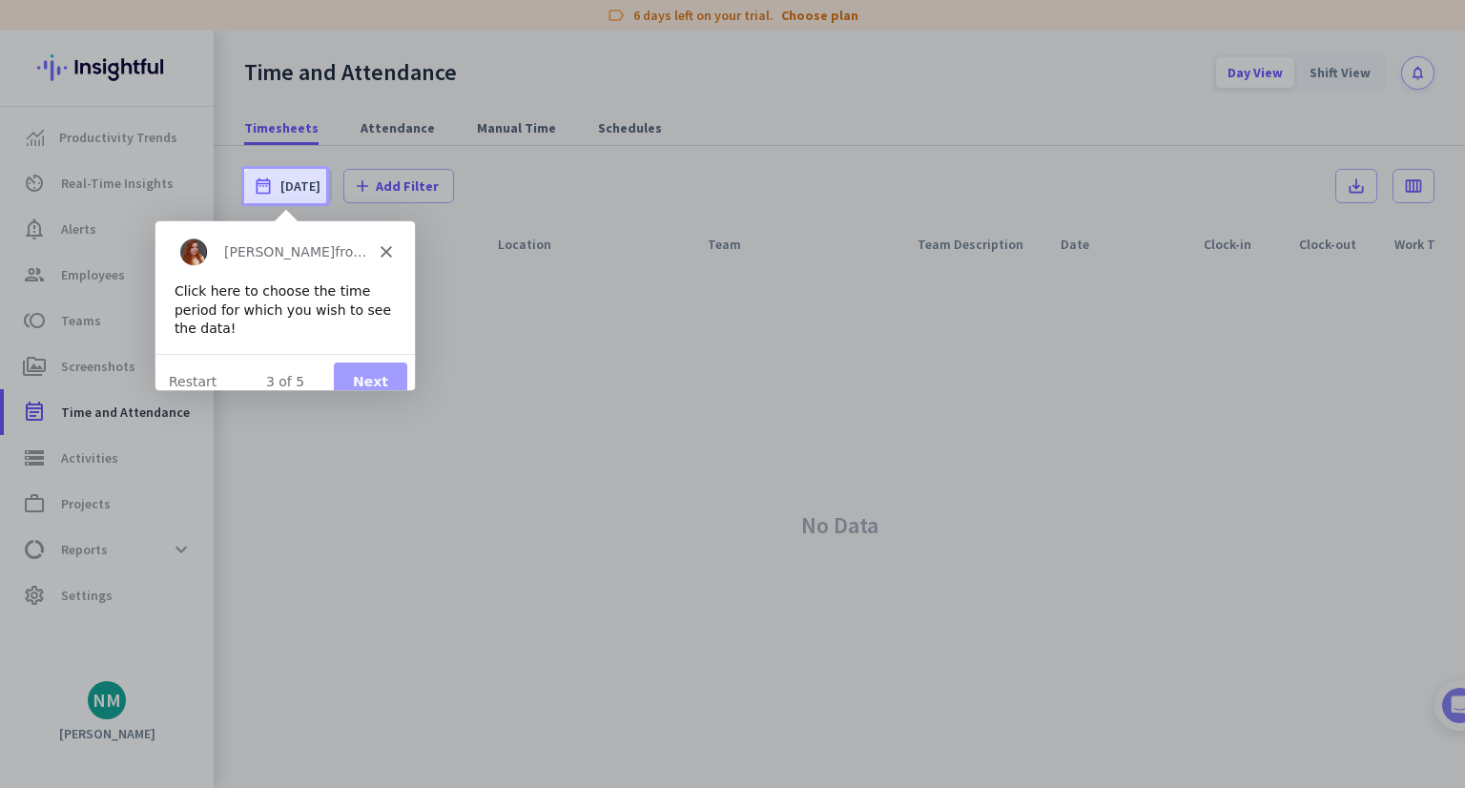
click at [348, 372] on button "Next" at bounding box center [369, 379] width 73 height 39
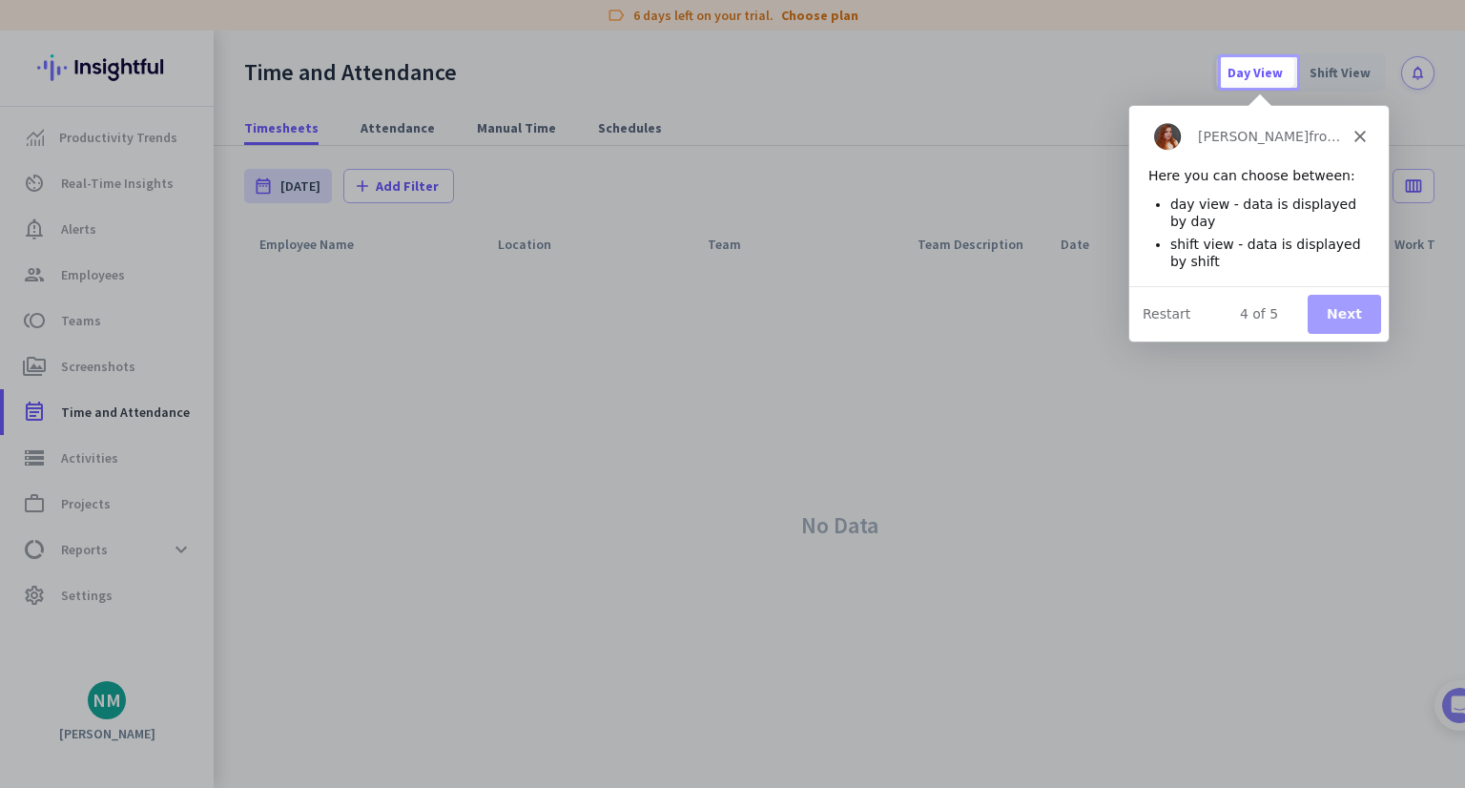
click at [1359, 135] on polygon "Close" at bounding box center [1357, 135] width 11 height 11
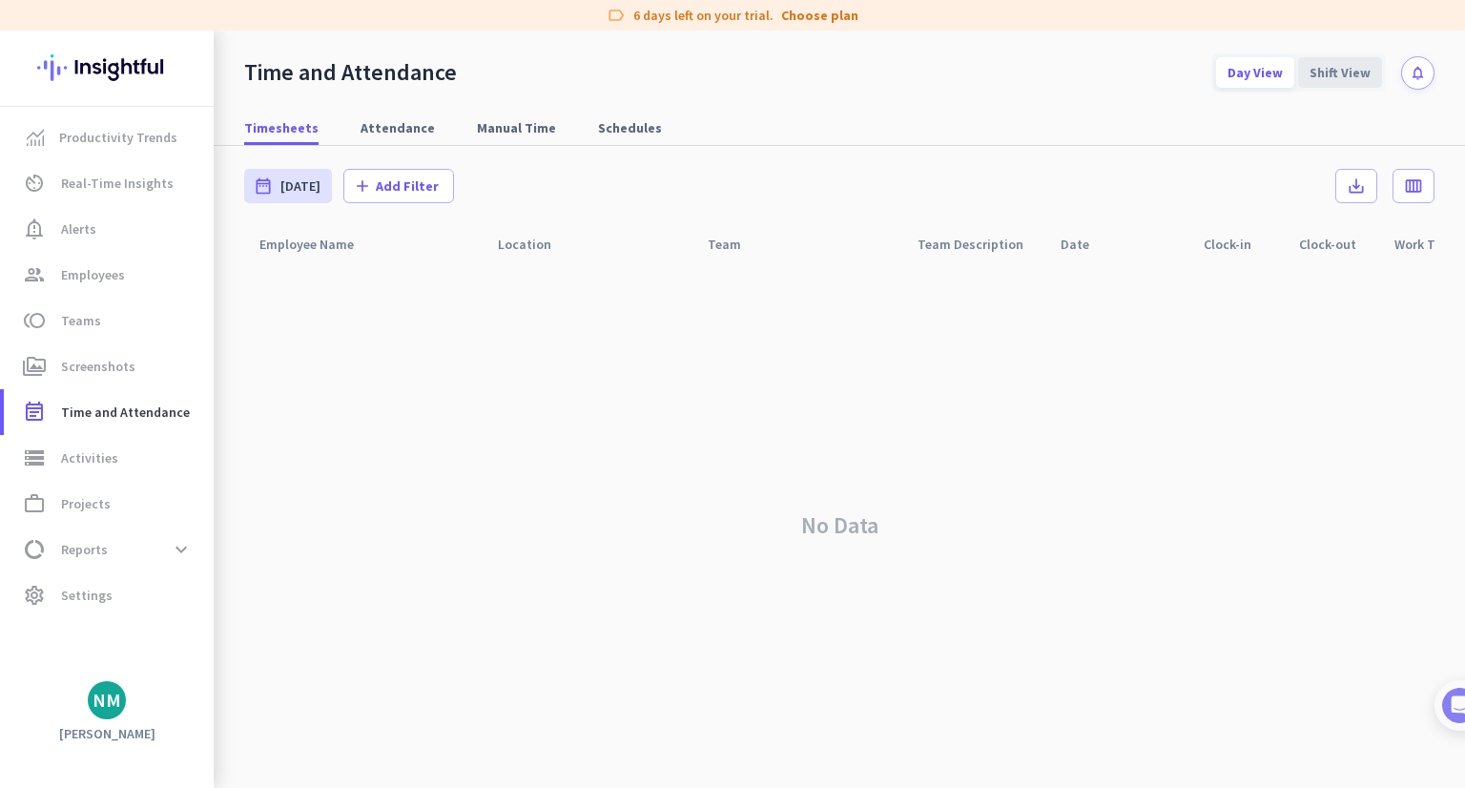
click at [1352, 70] on div "Shift View" at bounding box center [1340, 72] width 84 height 31
click at [1256, 79] on div "Day View" at bounding box center [1255, 72] width 78 height 31
